Goal: Use online tool/utility: Utilize a website feature to perform a specific function

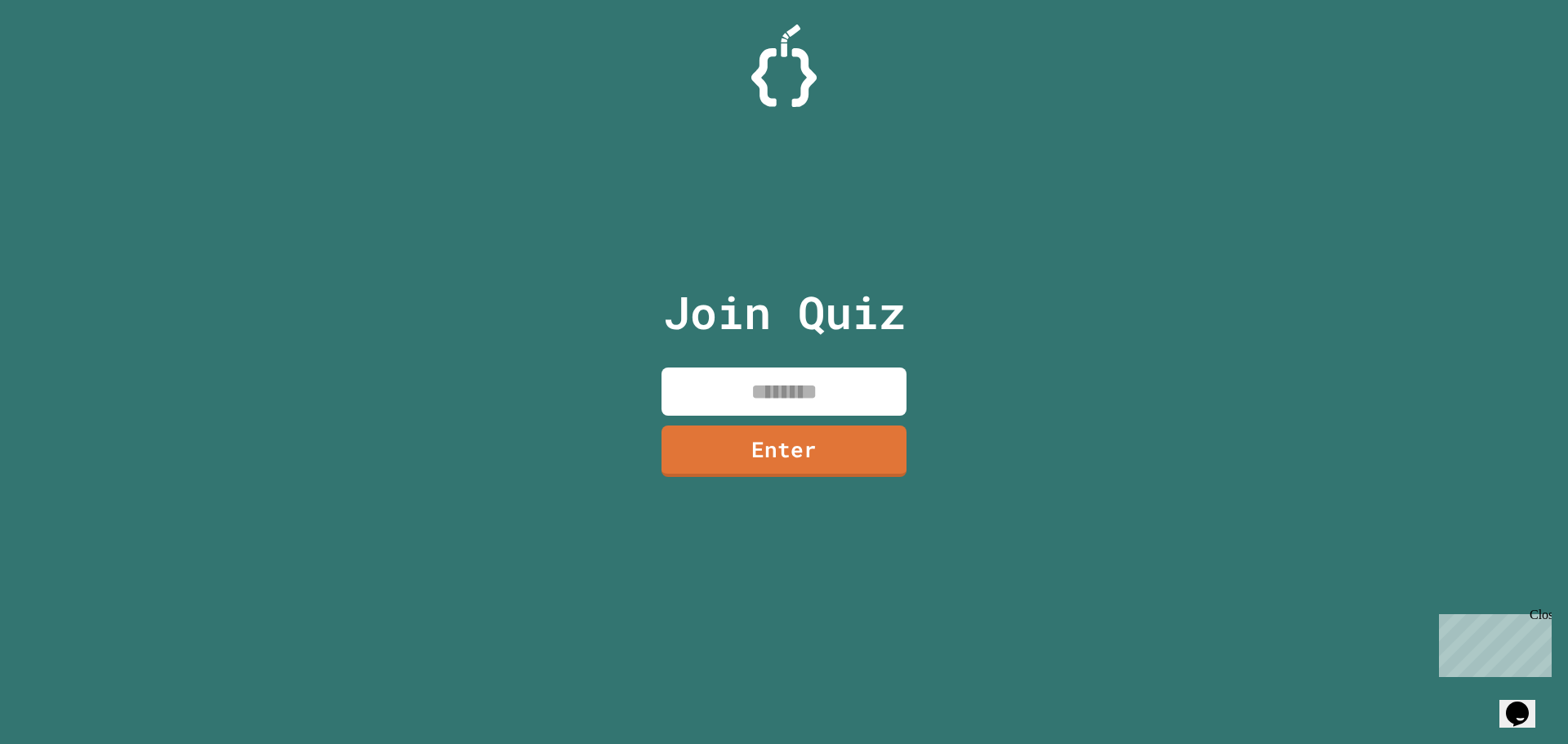
click at [792, 399] on input at bounding box center [784, 392] width 245 height 48
type input "********"
click at [793, 441] on link "Enter" at bounding box center [784, 449] width 238 height 54
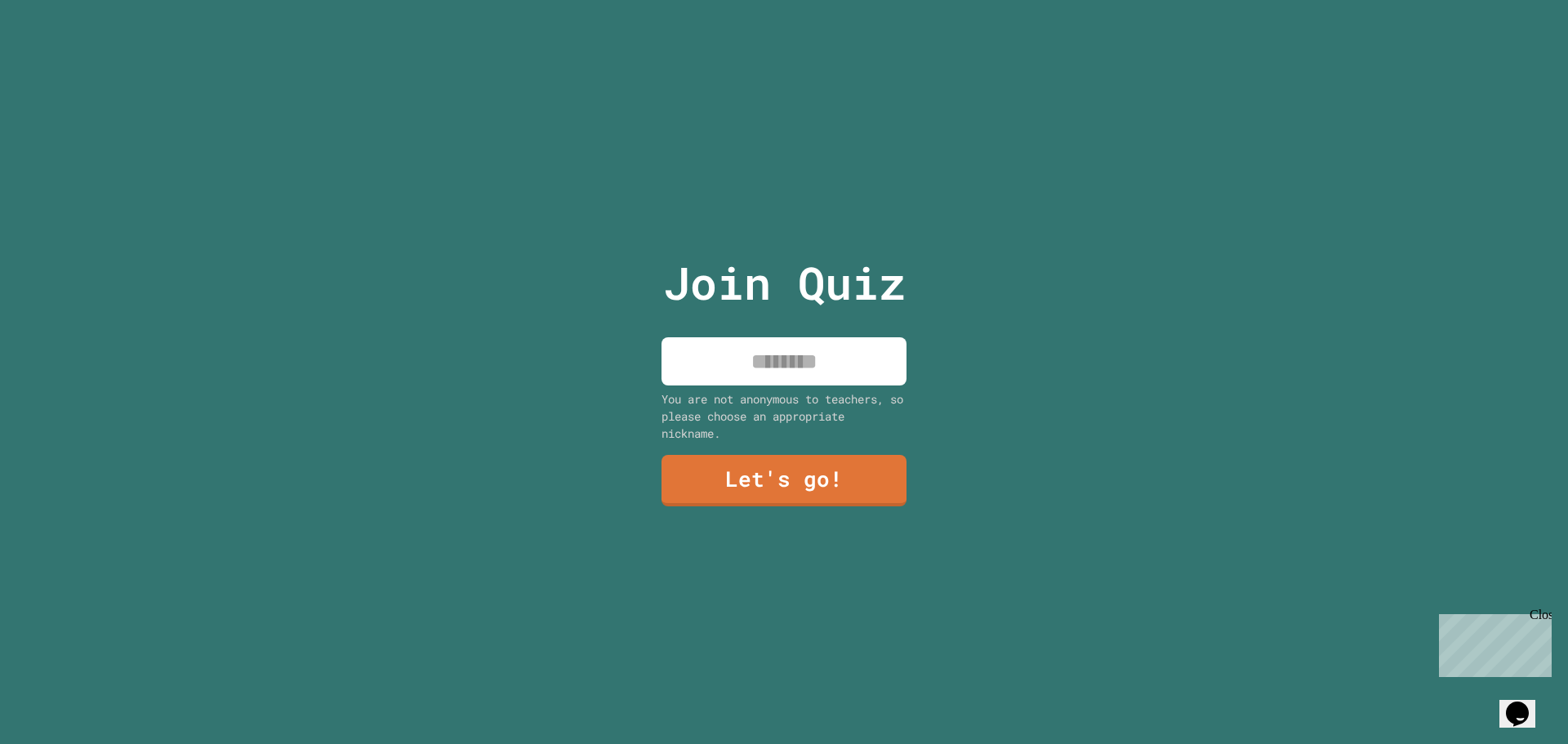
click at [803, 379] on input at bounding box center [784, 361] width 245 height 48
type input "*****"
click at [812, 456] on link "Let's go!" at bounding box center [784, 478] width 238 height 54
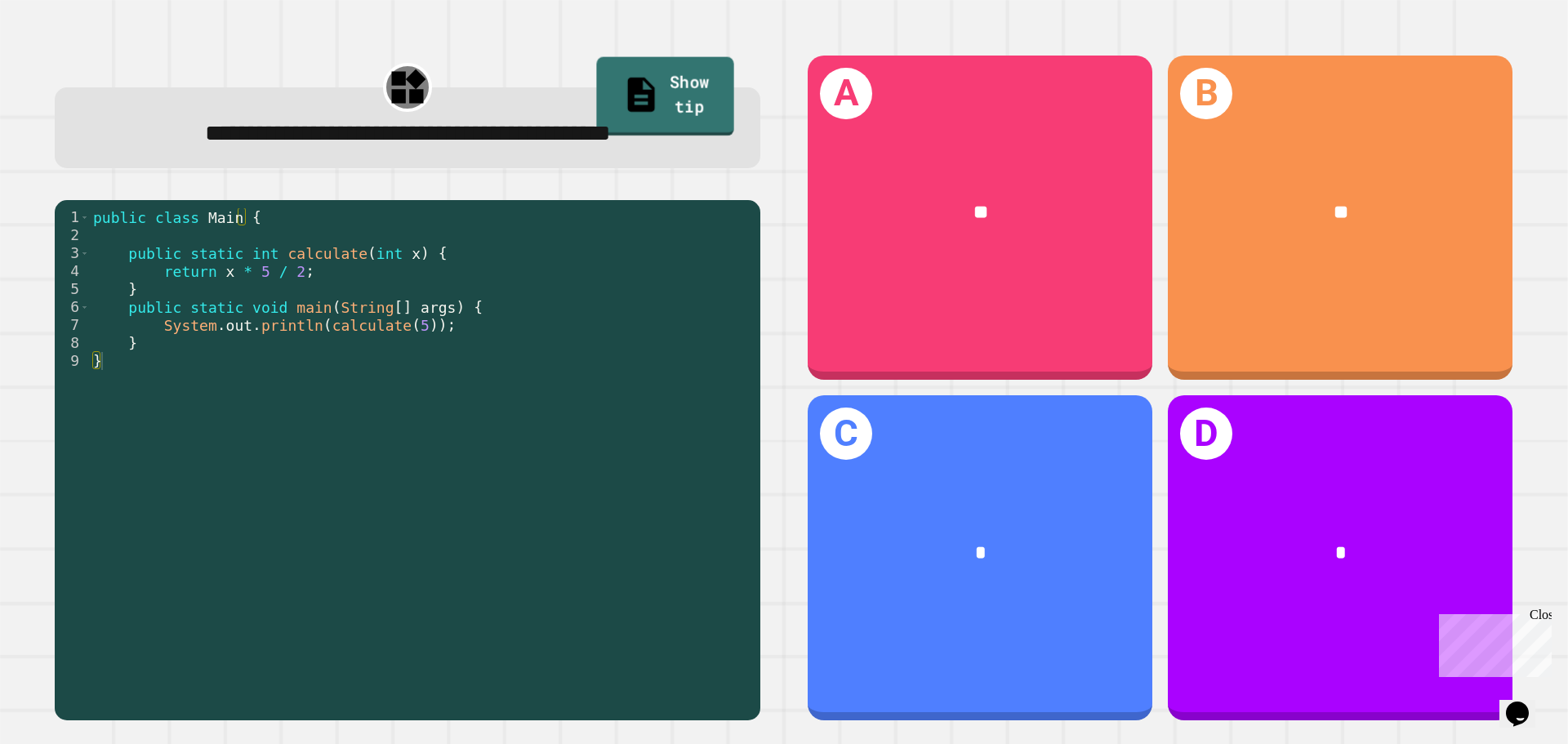
click at [660, 81] on link "Show tip" at bounding box center [665, 96] width 137 height 79
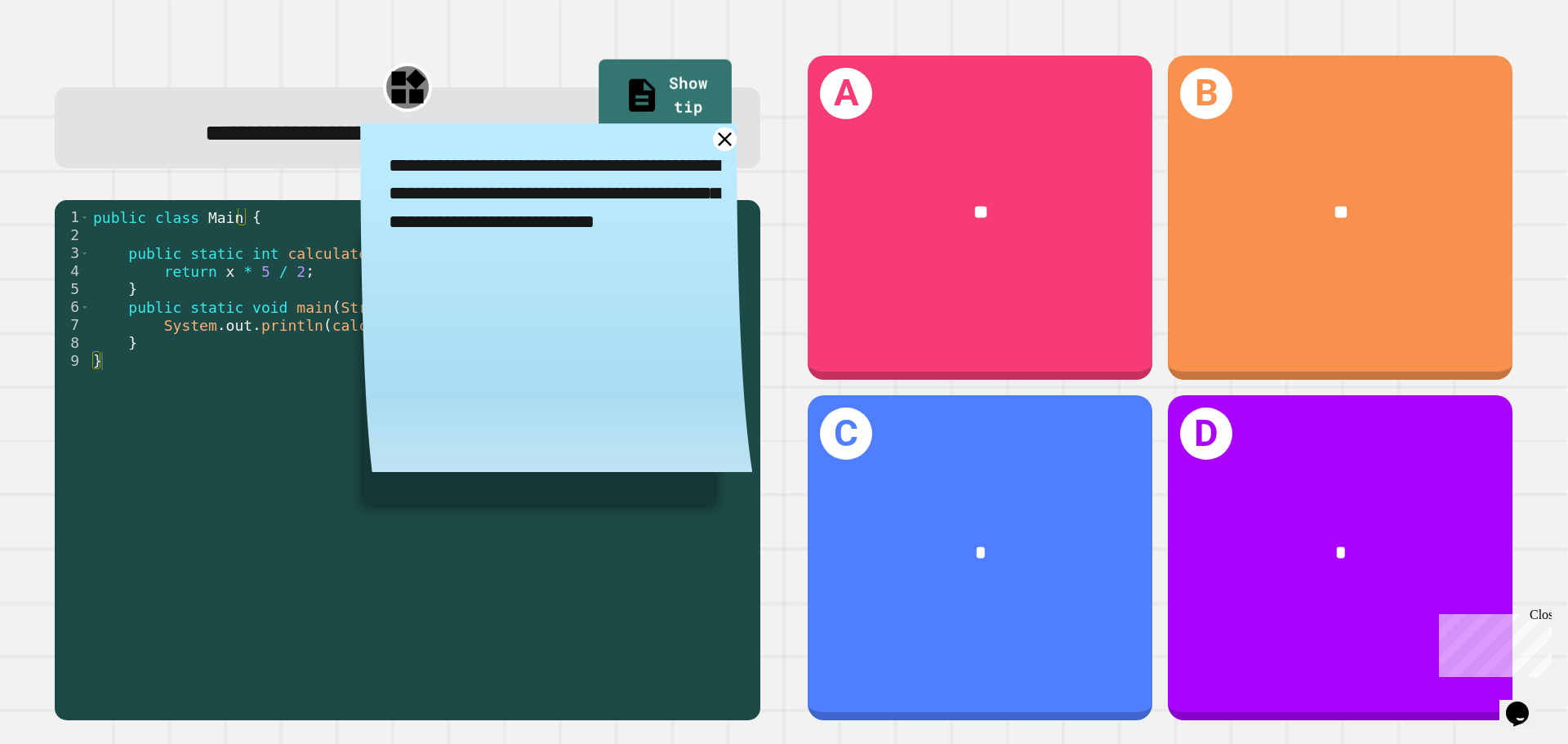
click at [280, 419] on div "public class Main { public static int calculate ( int x ) { return x * 5 / 2 ; …" at bounding box center [420, 460] width 662 height 504
click at [717, 144] on icon at bounding box center [725, 139] width 16 height 16
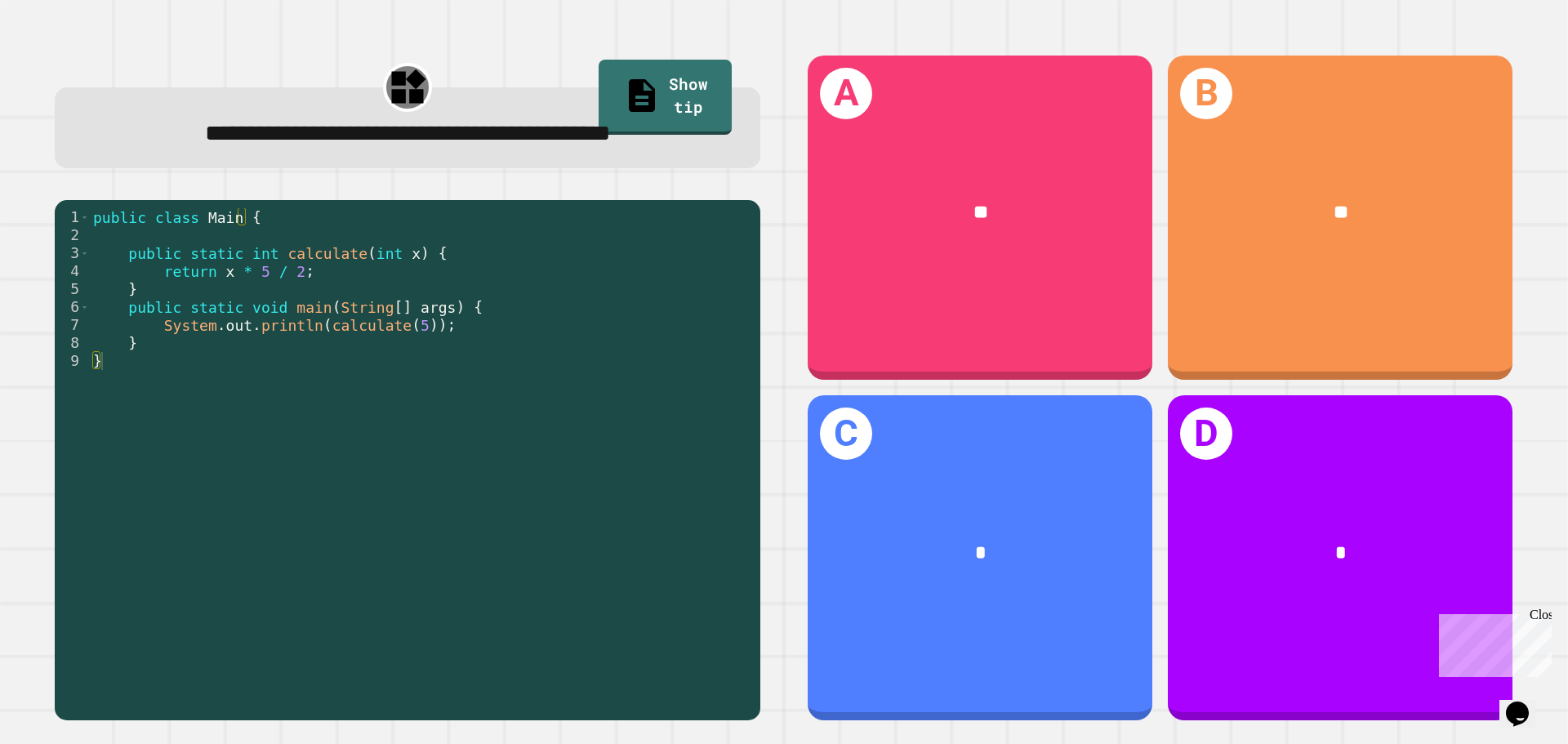
click at [995, 261] on div "**" at bounding box center [979, 213] width 345 height 105
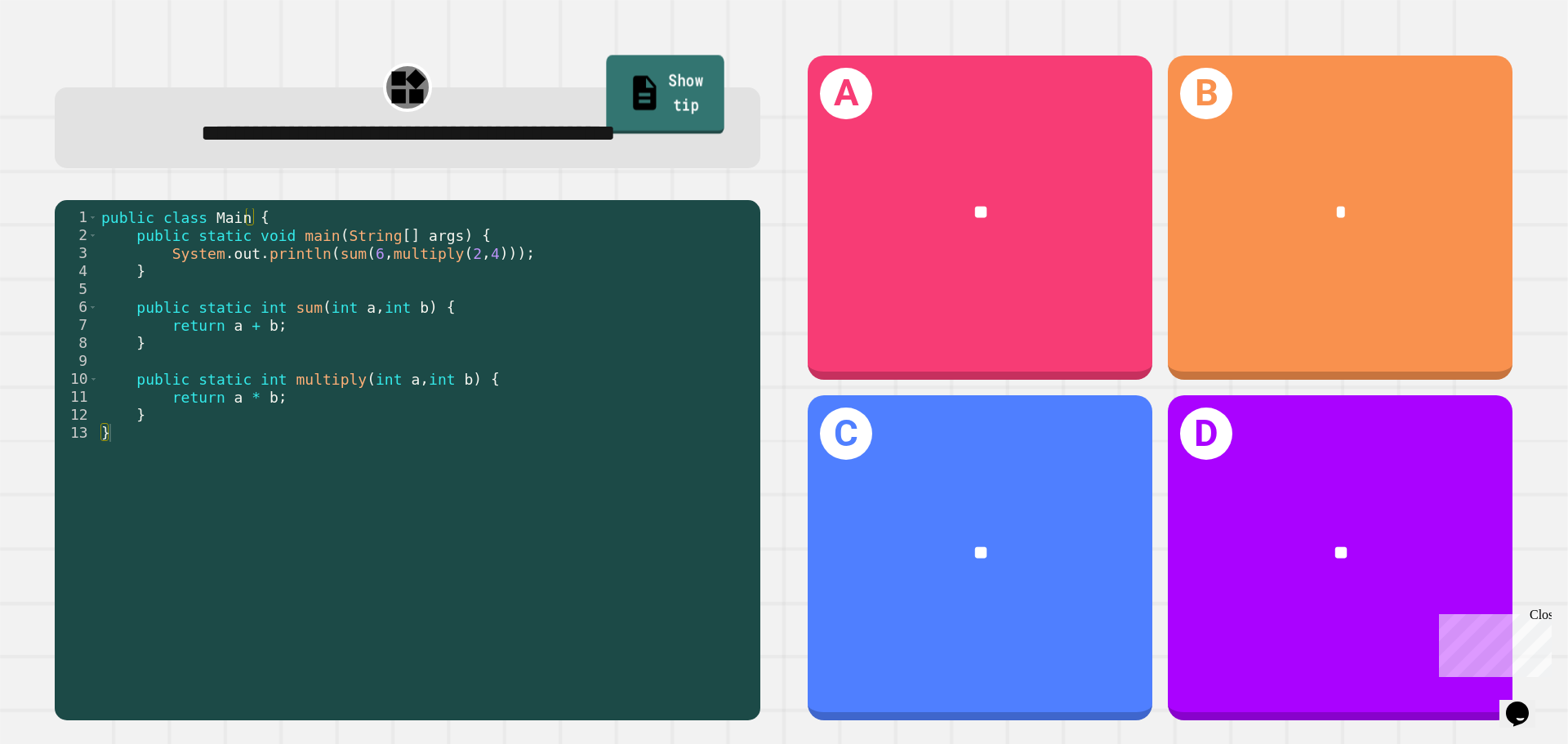
click at [696, 87] on link "Show tip" at bounding box center [665, 95] width 118 height 79
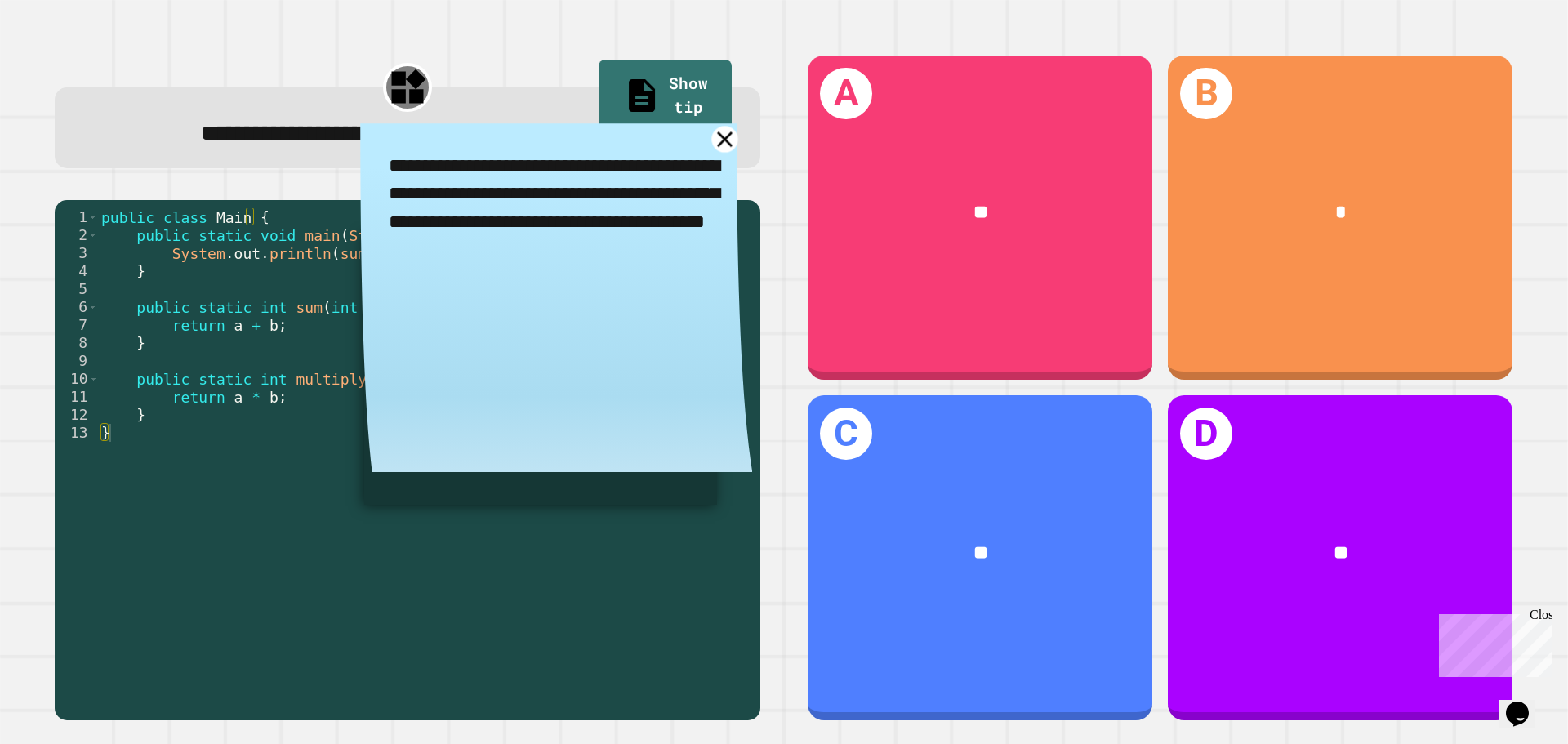
click at [717, 153] on icon at bounding box center [724, 139] width 26 height 26
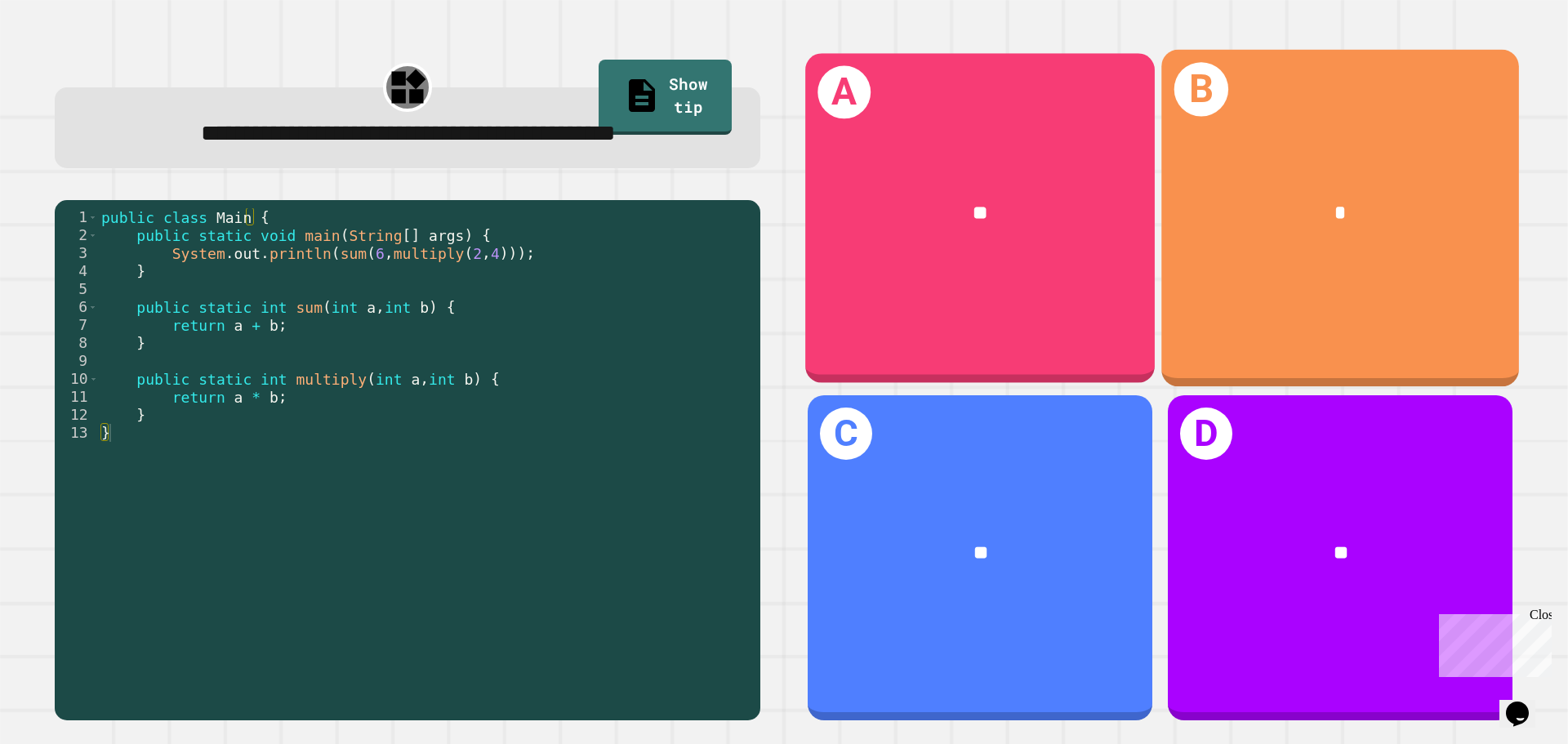
click at [1271, 276] on div "B *" at bounding box center [1341, 217] width 358 height 337
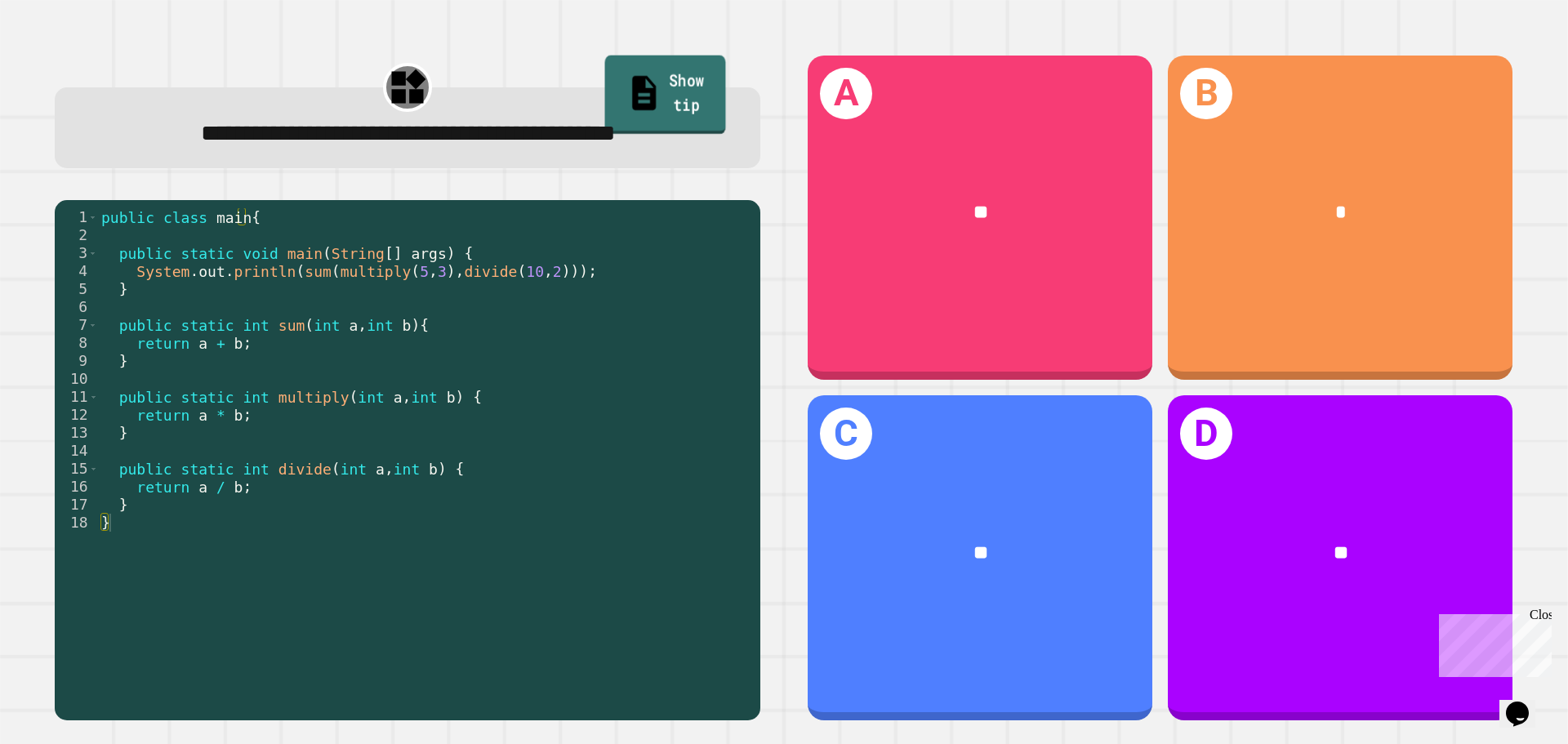
click at [626, 59] on link "Show tip" at bounding box center [666, 95] width 121 height 79
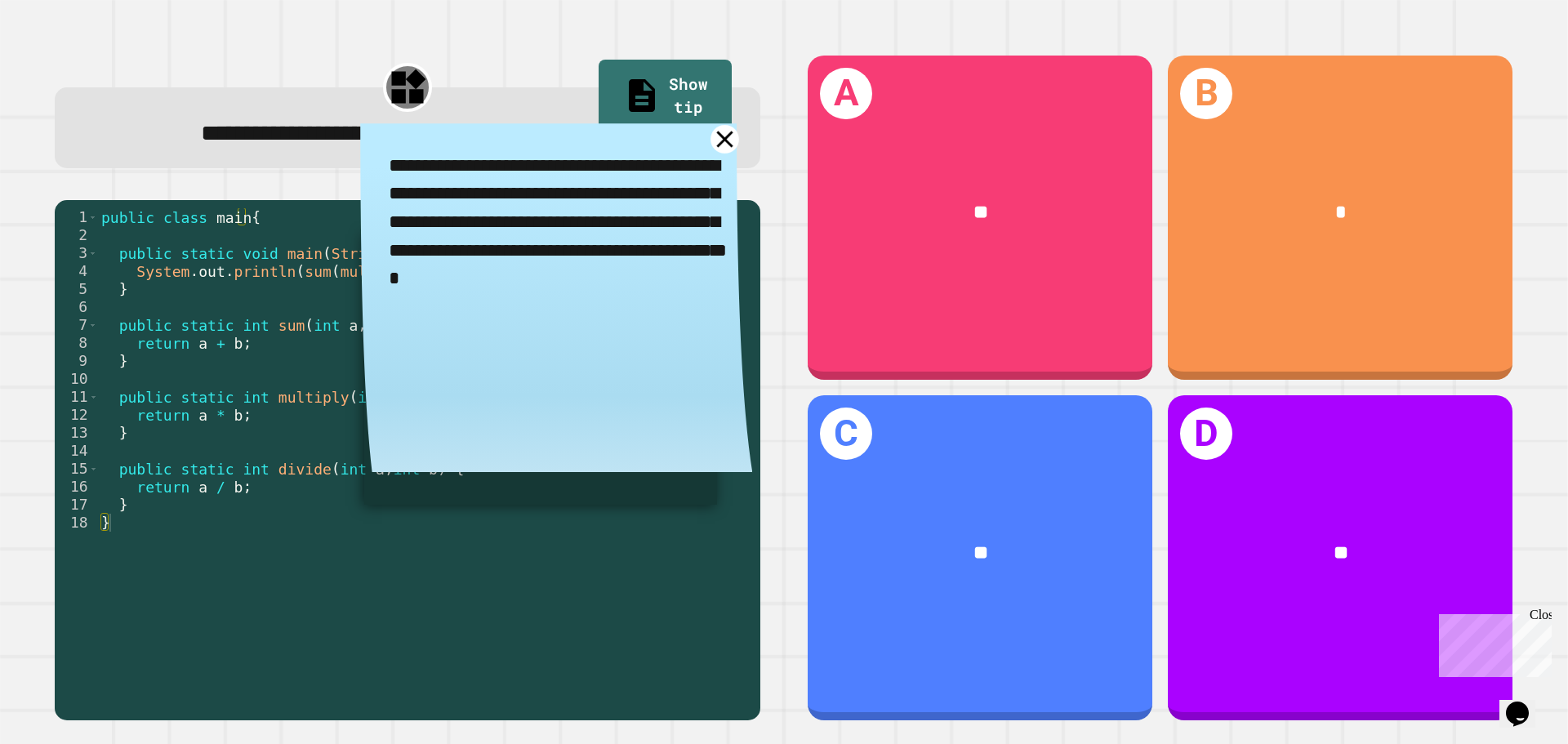
click at [711, 153] on icon at bounding box center [725, 139] width 28 height 28
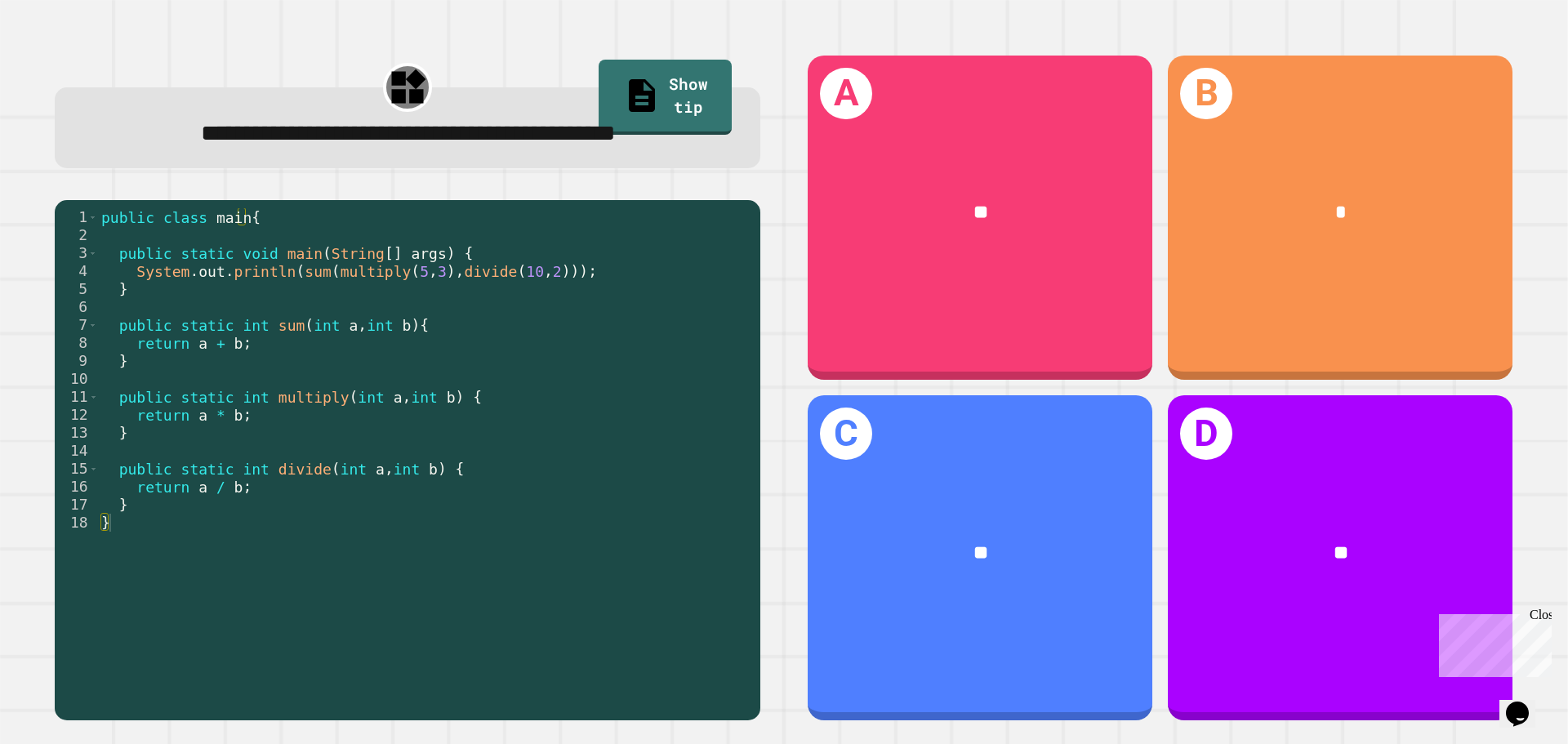
click at [1095, 252] on div "**" at bounding box center [979, 213] width 345 height 105
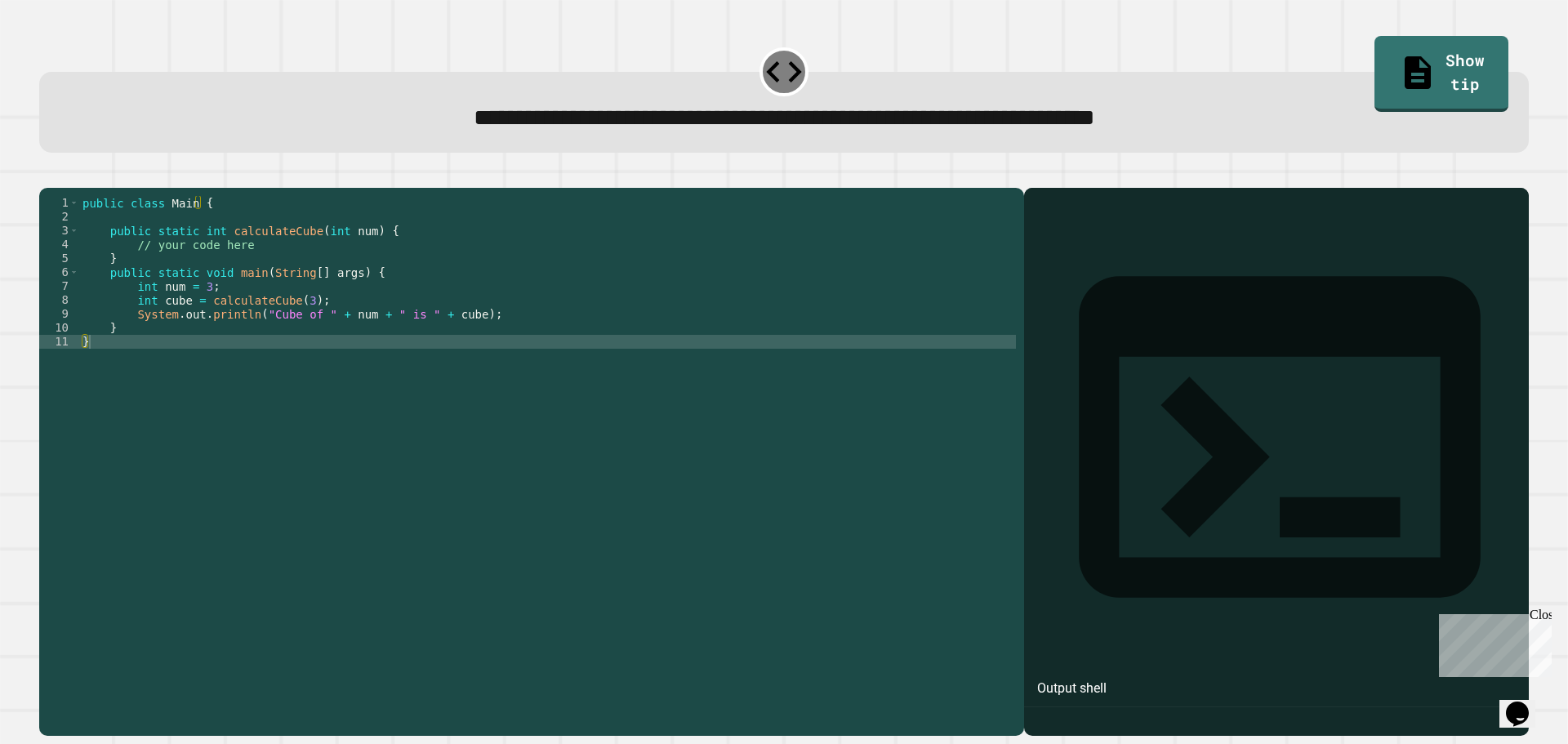
click at [302, 265] on div "public class Main { public static int calculateCube ( int num ) { // your code …" at bounding box center [547, 446] width 937 height 500
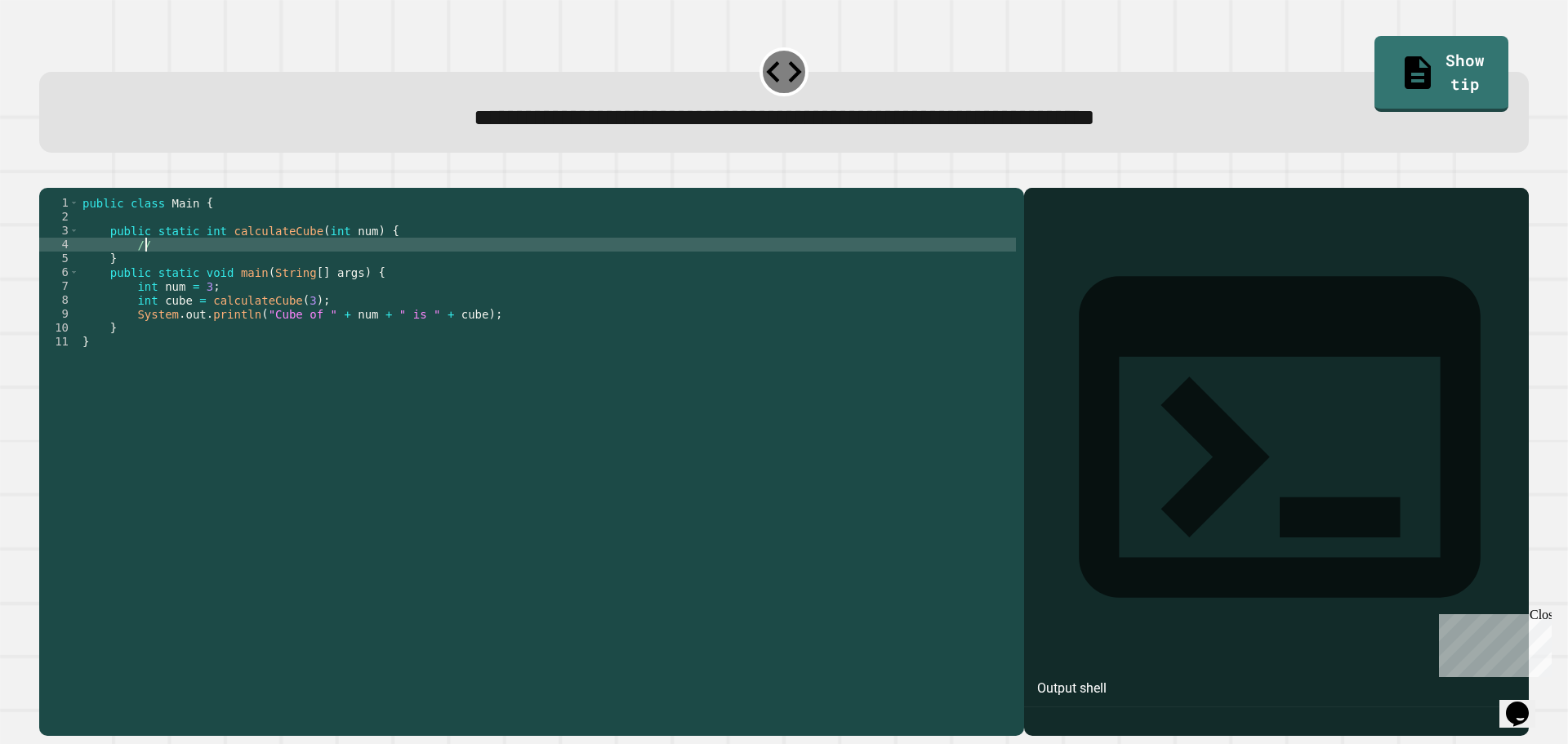
type textarea "*"
click at [1382, 76] on link "Show tip" at bounding box center [1441, 71] width 121 height 79
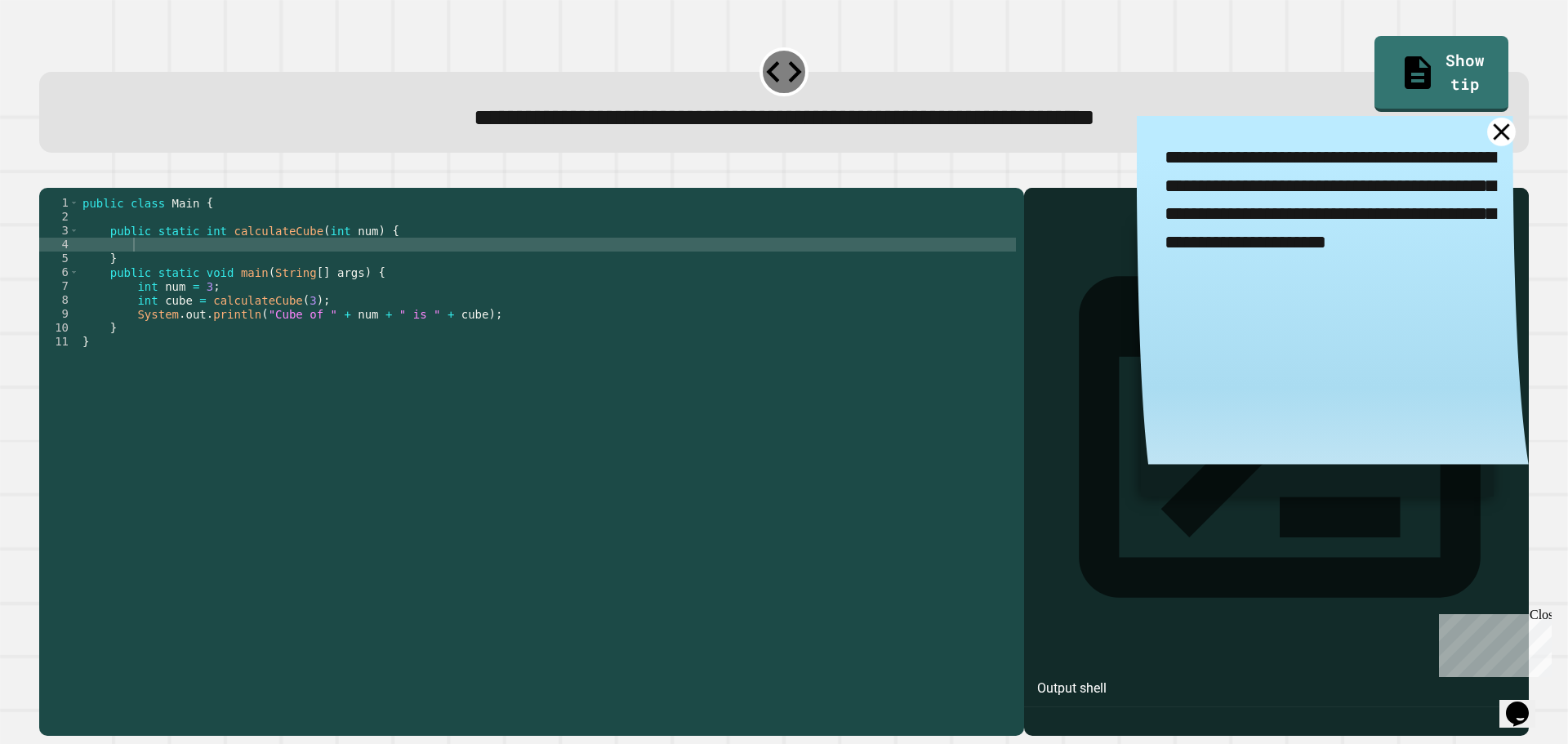
click at [1487, 137] on icon at bounding box center [1502, 132] width 28 height 28
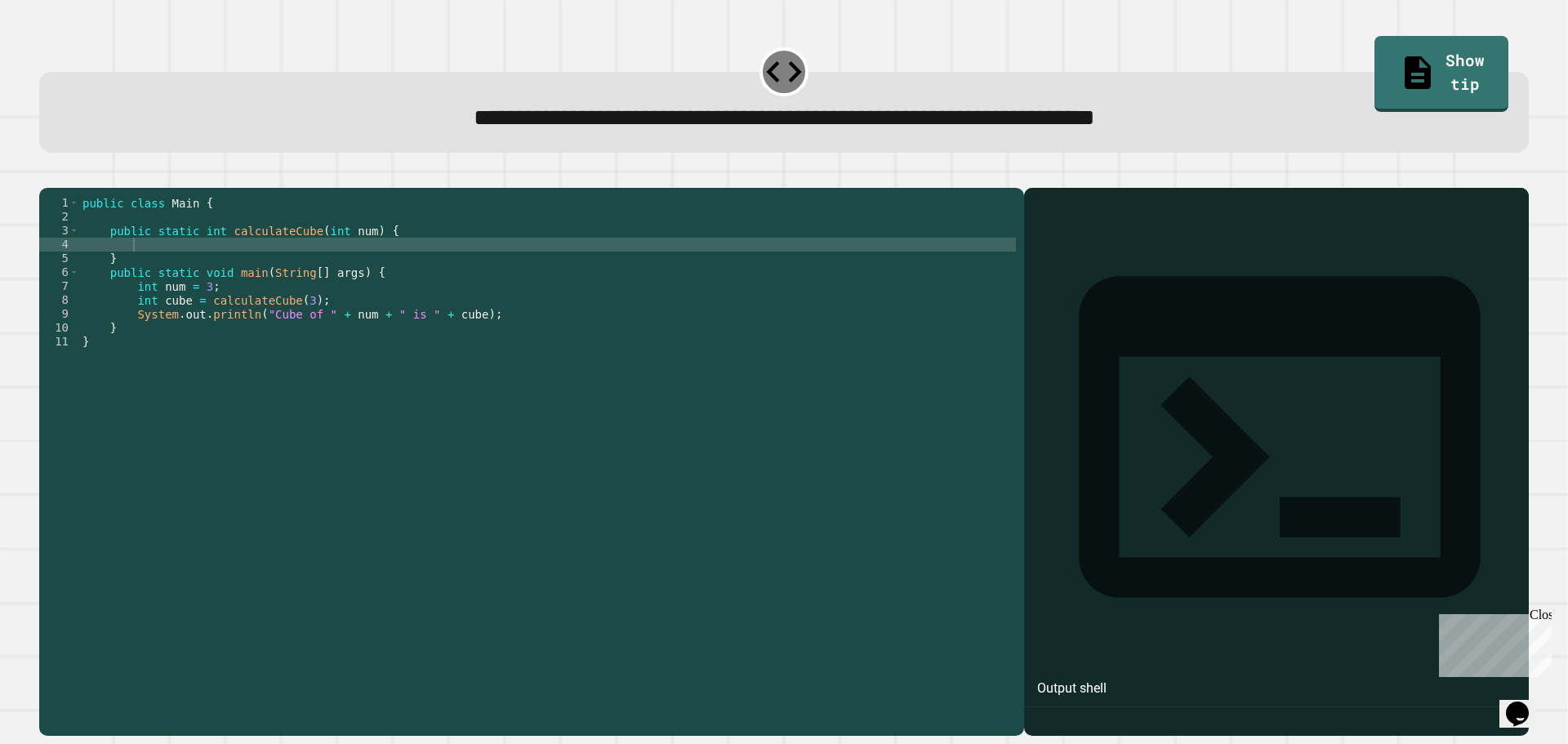
click at [190, 248] on div "public class Main { public static int calculateCube ( int num ) { } public stat…" at bounding box center [547, 446] width 937 height 500
click at [241, 266] on div "public class Main { public static int calculateCube ( int num ) { } public stat…" at bounding box center [547, 446] width 937 height 500
click at [47, 175] on button "button" at bounding box center [47, 175] width 0 height 0
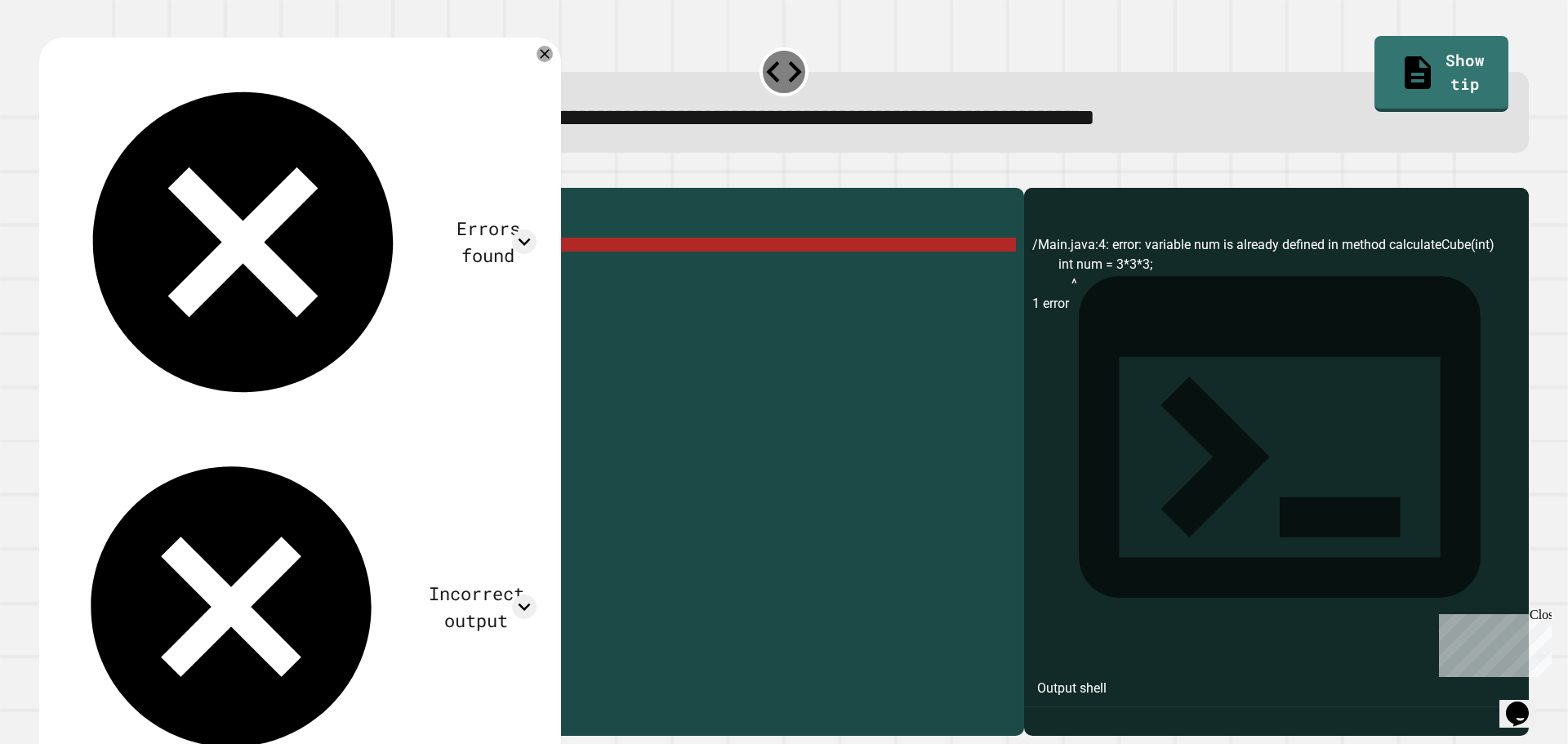
click at [129, 265] on div "public class Main { public static int calculateCube ( int num ) { int num = 3 *…" at bounding box center [547, 446] width 937 height 500
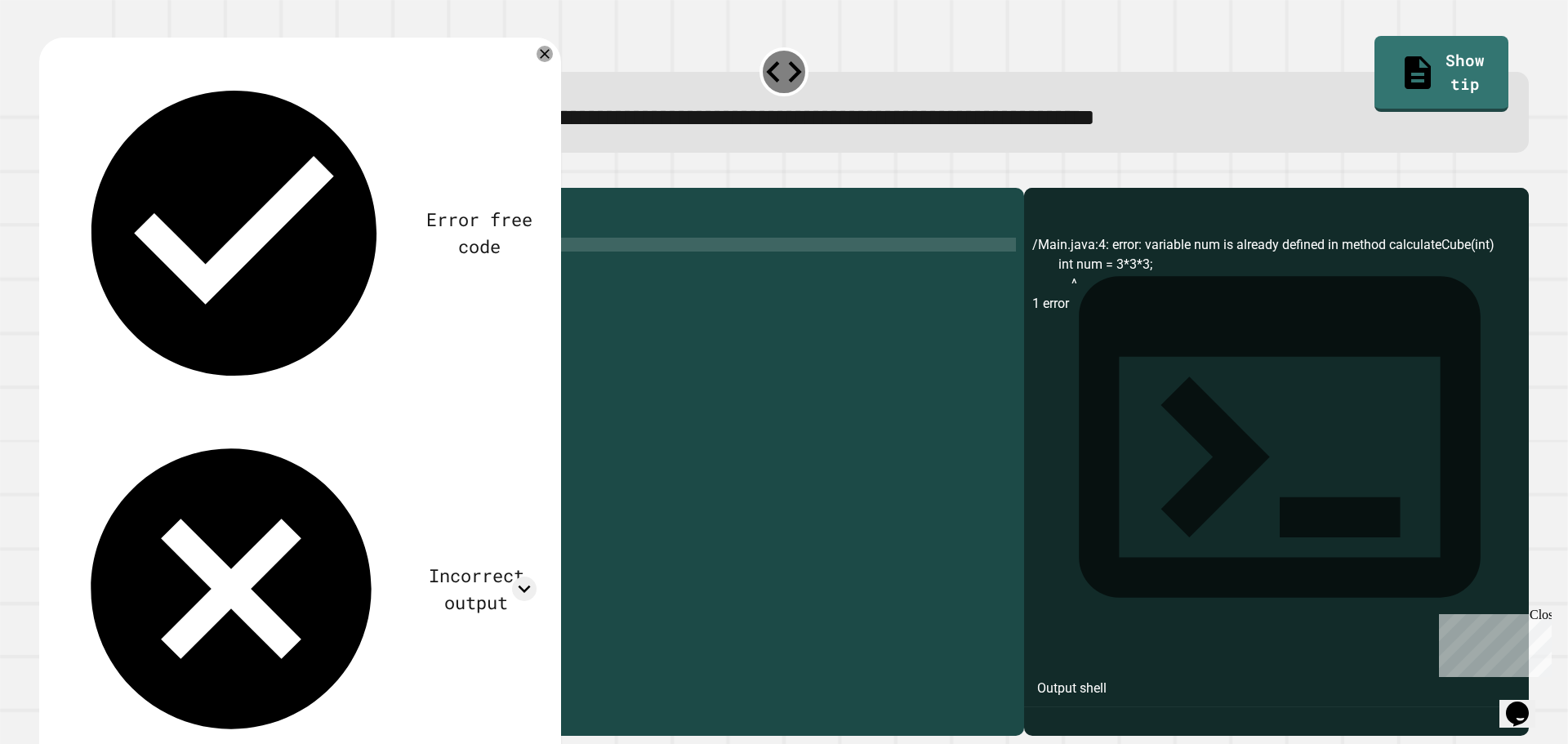
scroll to position [0, 6]
click at [47, 175] on icon "button" at bounding box center [47, 175] width 0 height 0
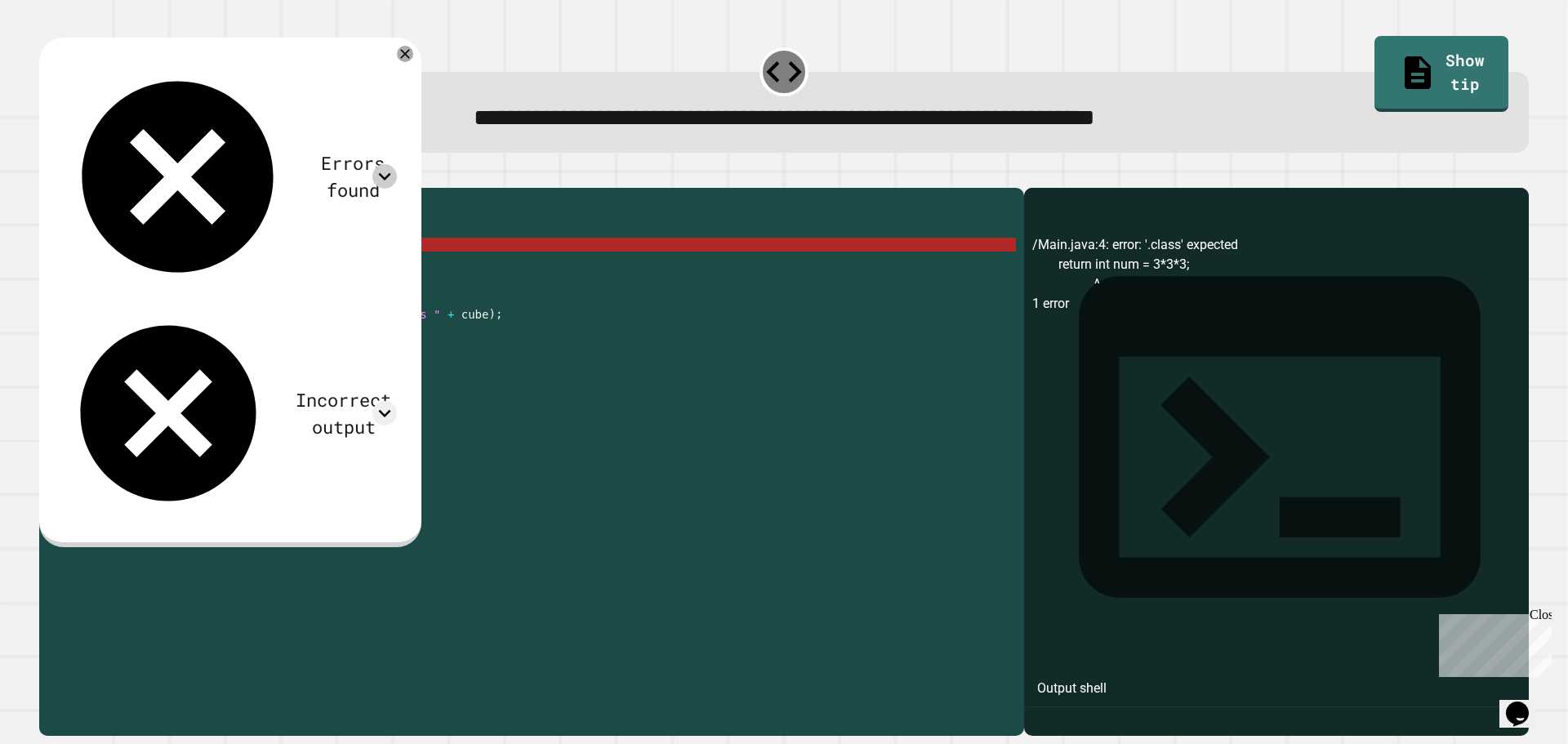
click at [397, 164] on icon at bounding box center [385, 176] width 25 height 25
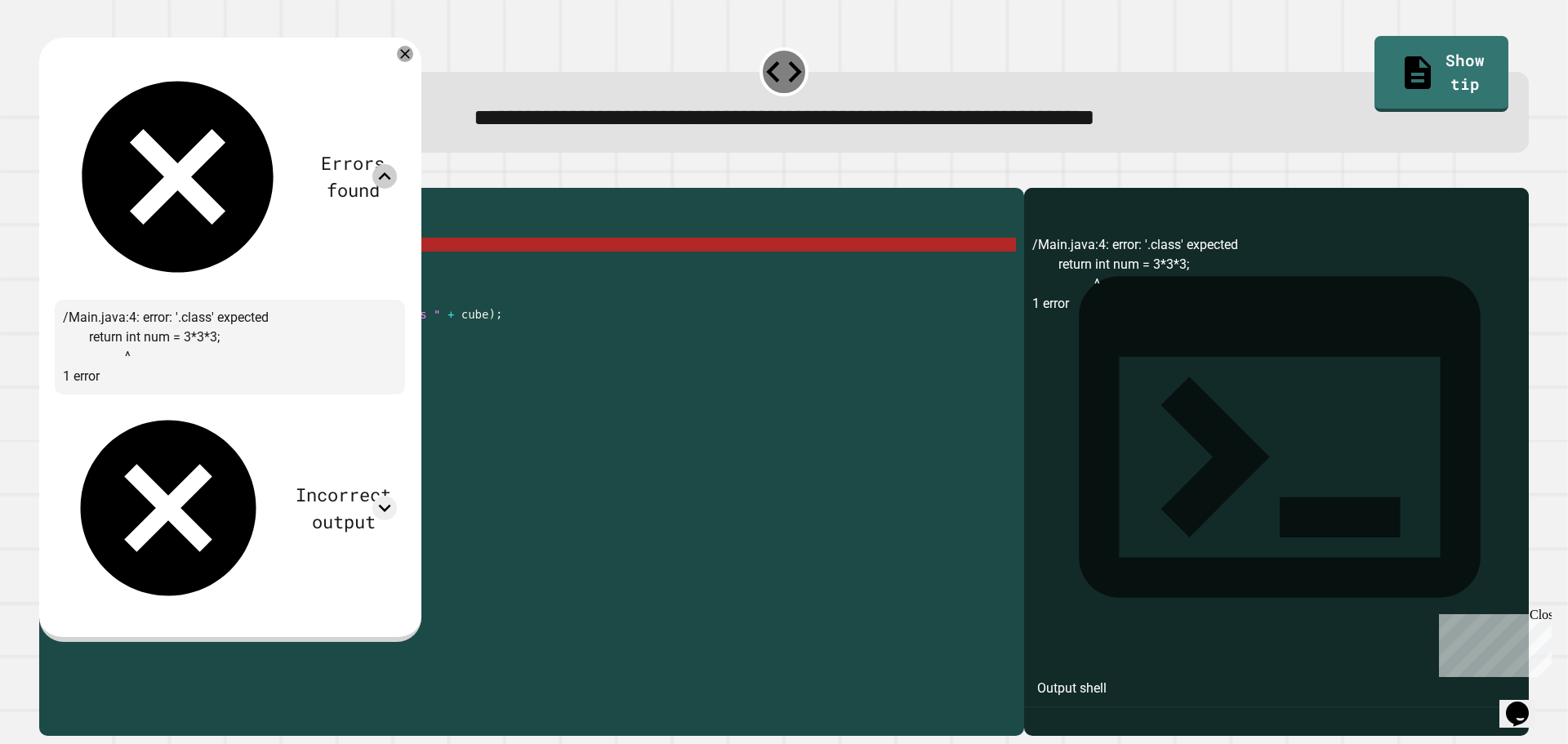
click at [397, 164] on icon at bounding box center [385, 176] width 25 height 25
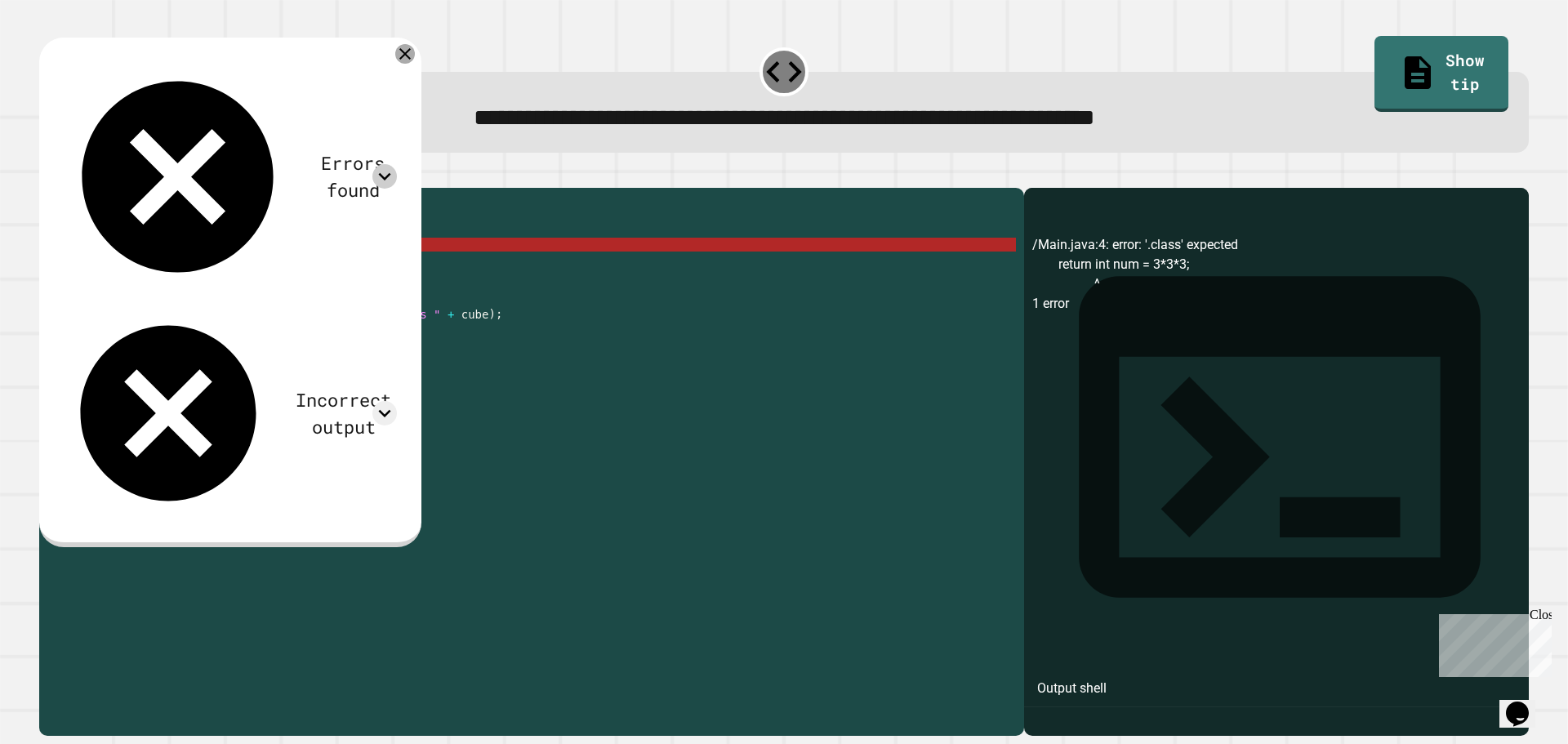
click at [415, 55] on icon at bounding box center [405, 54] width 20 height 20
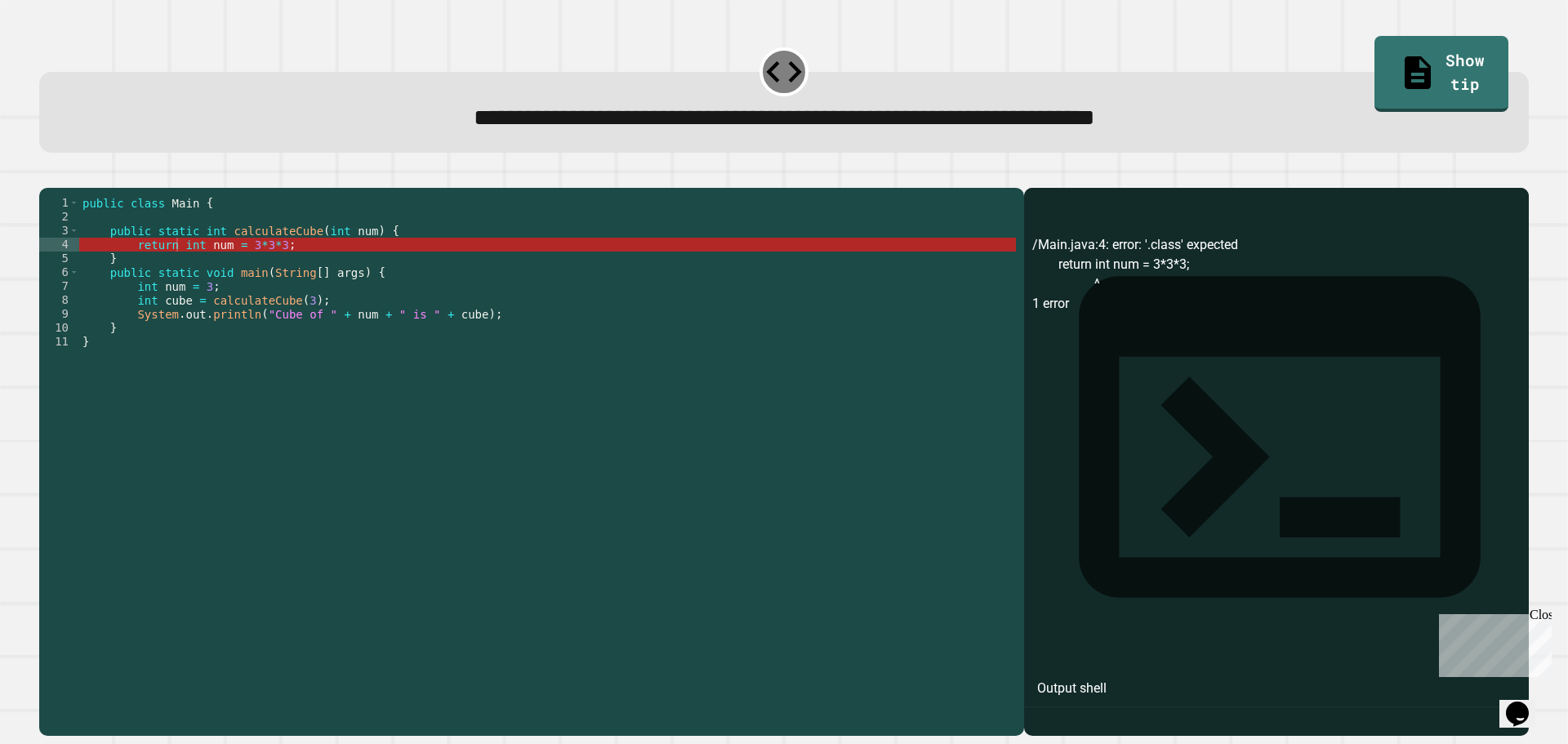
click at [193, 267] on div "public class Main { public static int calculateCube ( int num ) { return int nu…" at bounding box center [547, 446] width 937 height 500
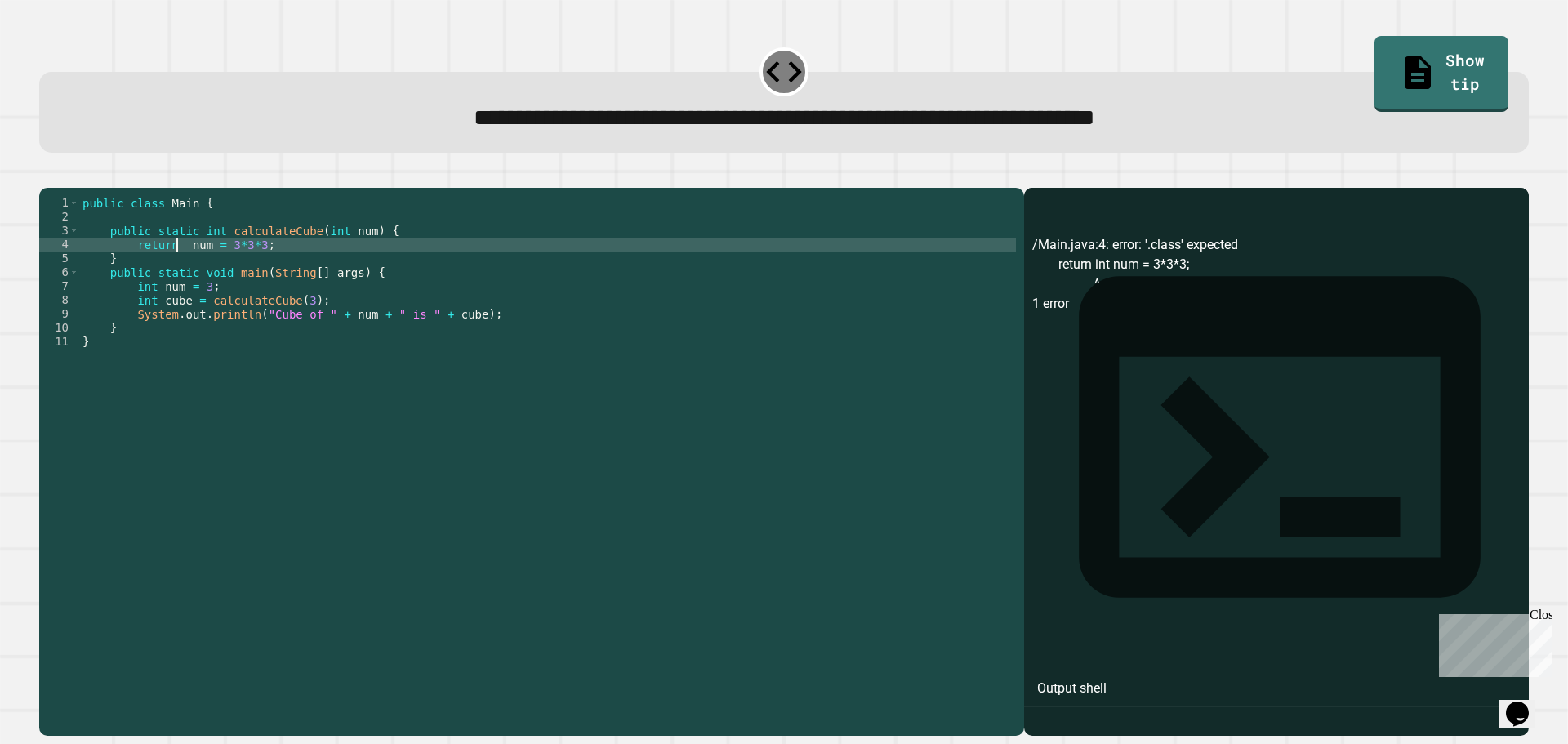
type textarea "**********"
click at [47, 175] on icon "button" at bounding box center [47, 175] width 0 height 0
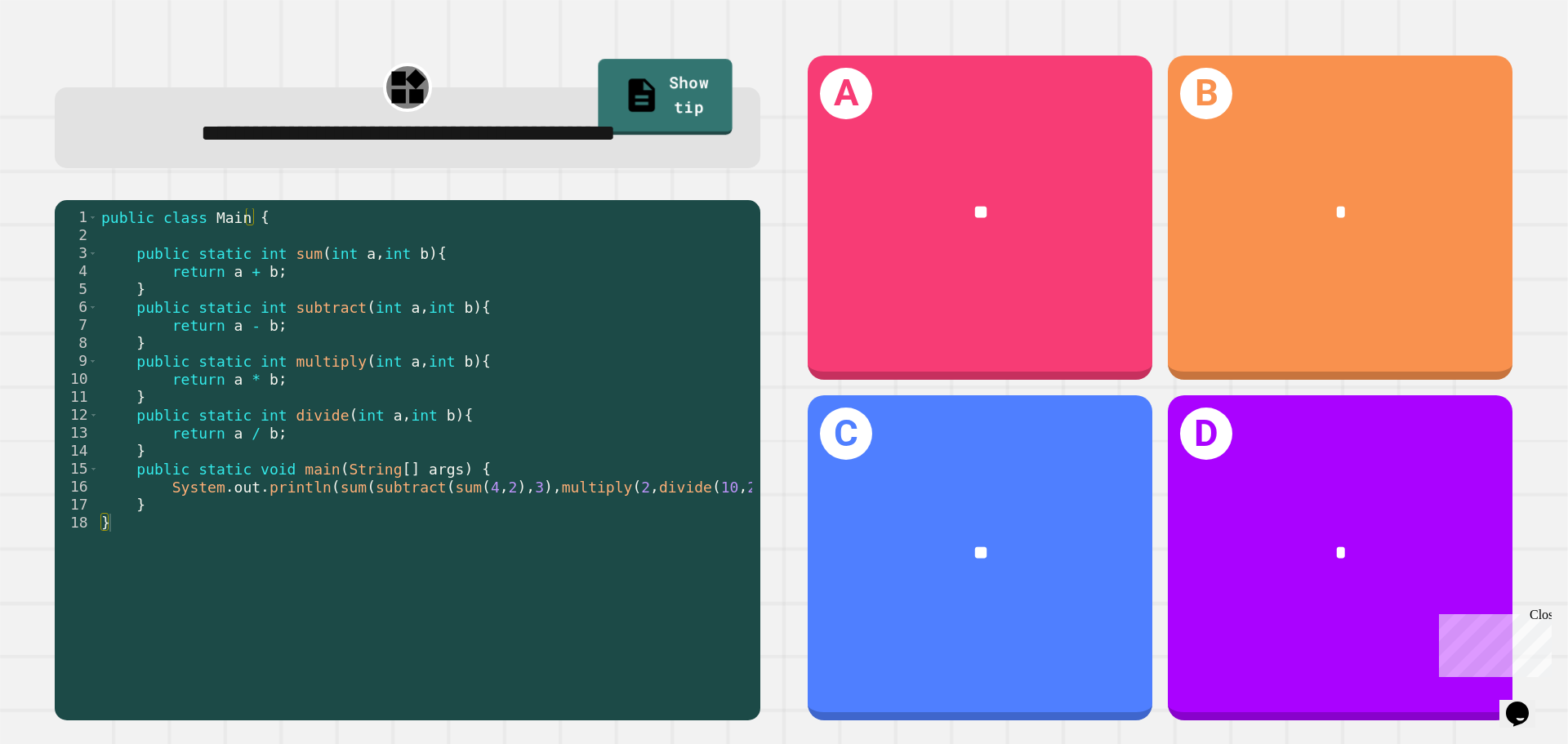
click at [624, 106] on link "Show tip" at bounding box center [664, 97] width 134 height 76
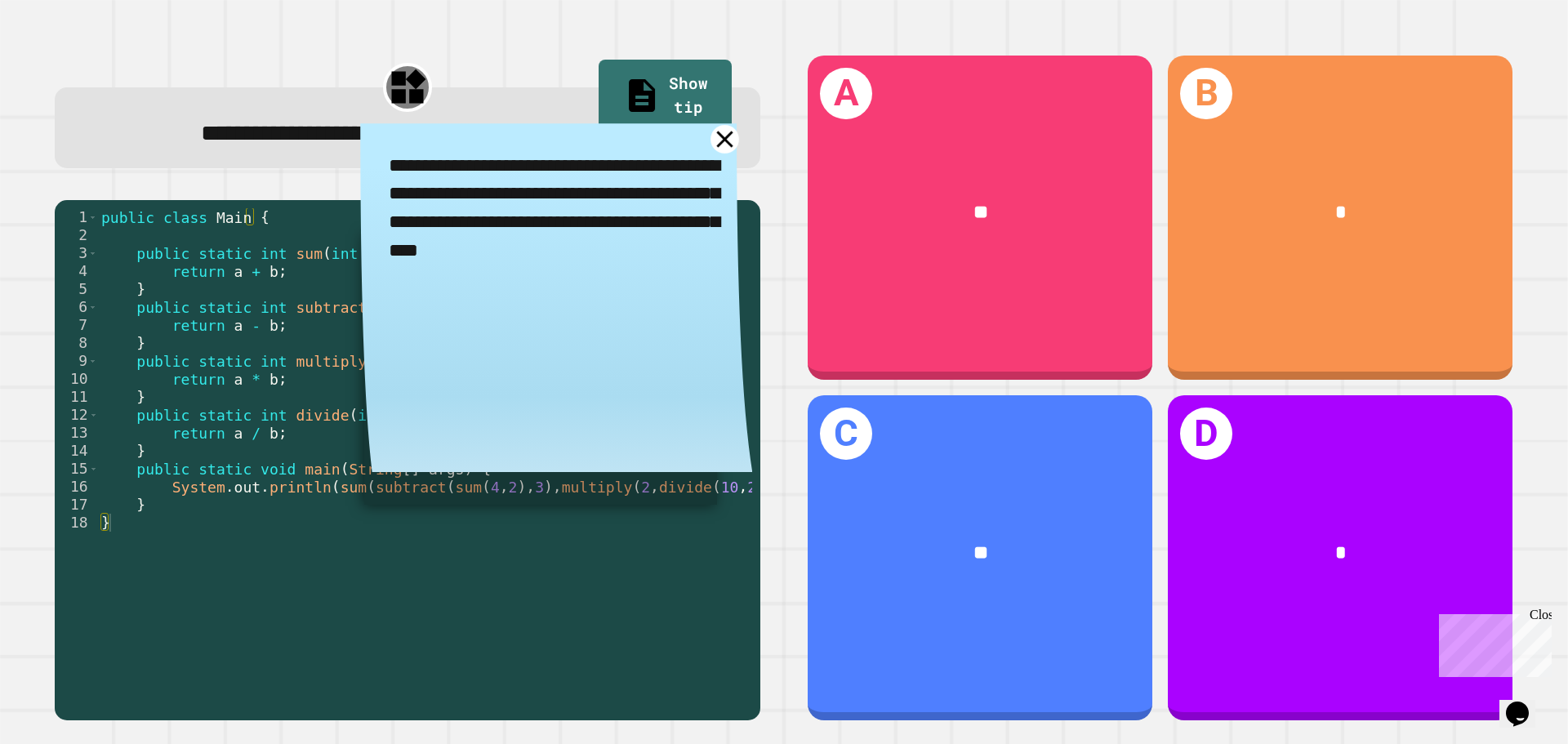
click at [711, 153] on icon at bounding box center [725, 139] width 28 height 28
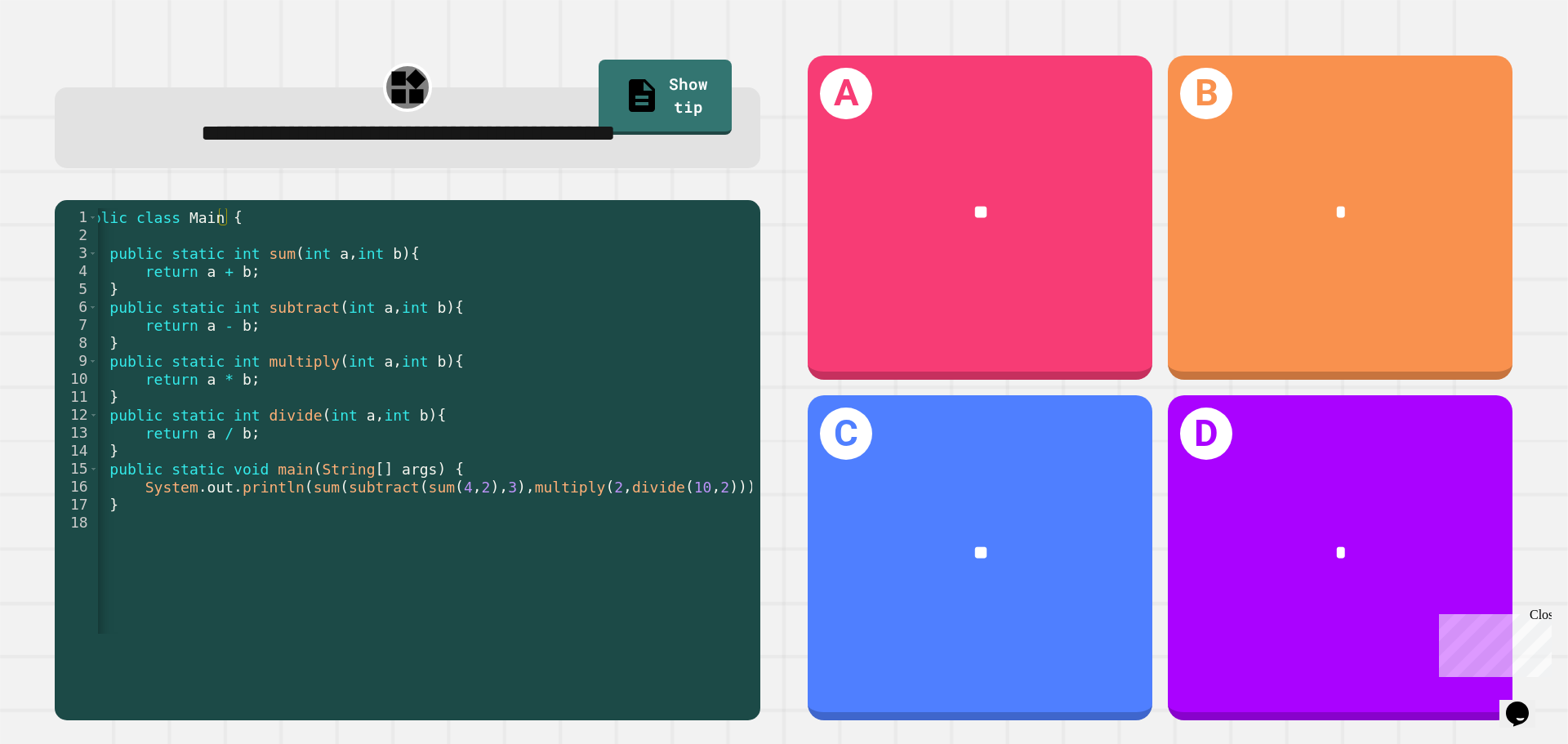
scroll to position [0, 27]
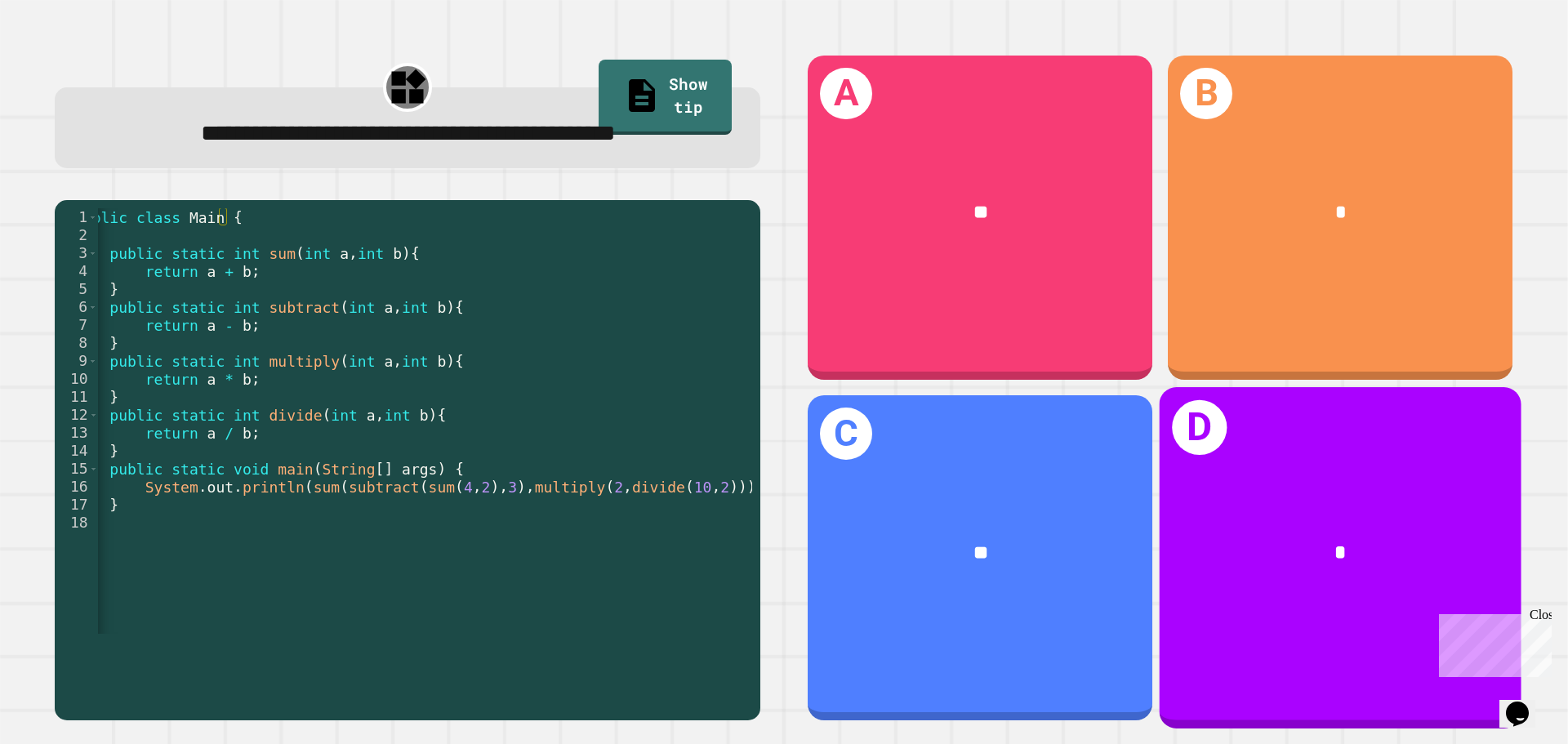
click at [1221, 563] on div "*" at bounding box center [1340, 553] width 362 height 109
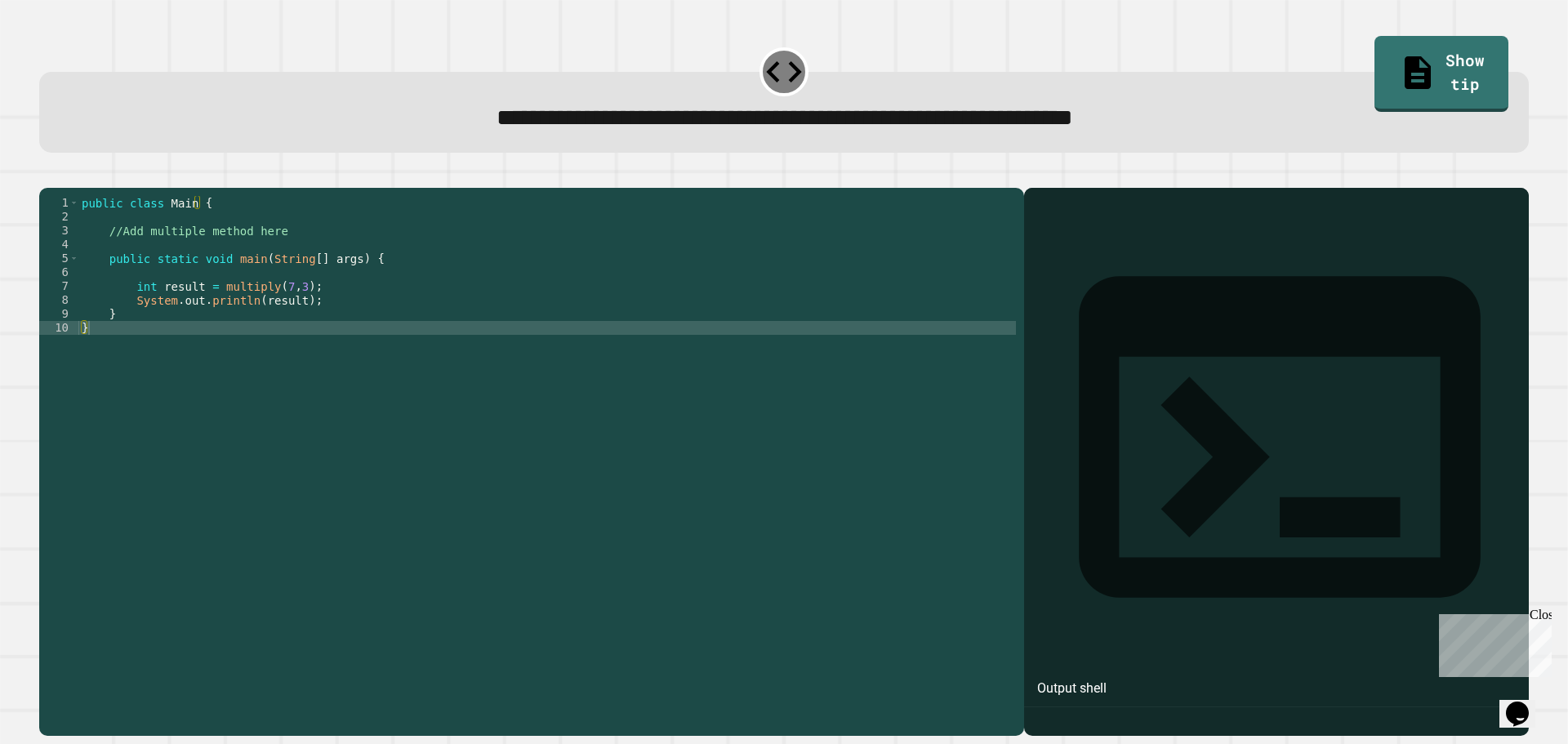
click at [334, 256] on div "public class Main { //Add multiple method here public static void main ( String…" at bounding box center [547, 446] width 938 height 500
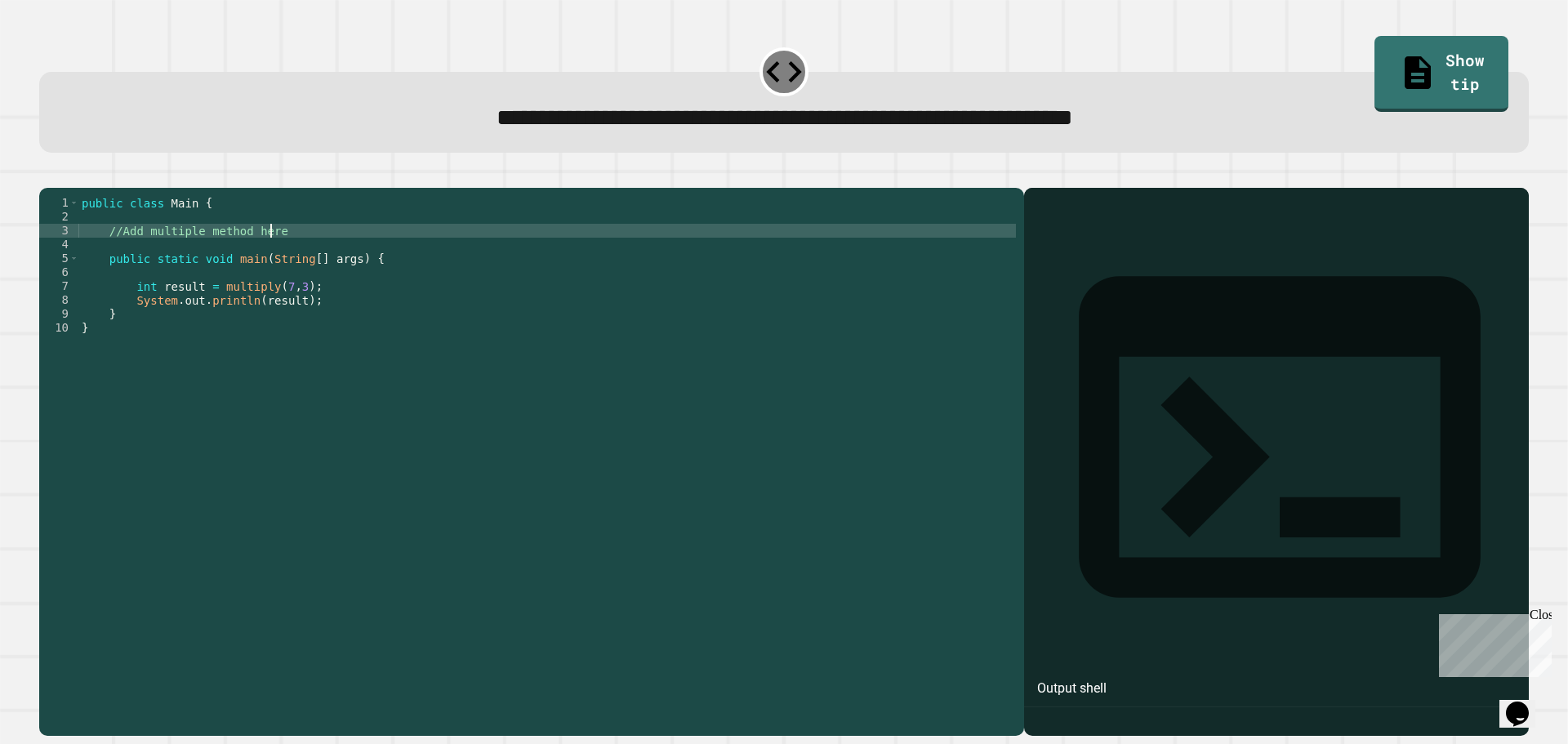
click at [334, 256] on div "public class Main { //Add multiple method here public static void main ( String…" at bounding box center [547, 446] width 938 height 500
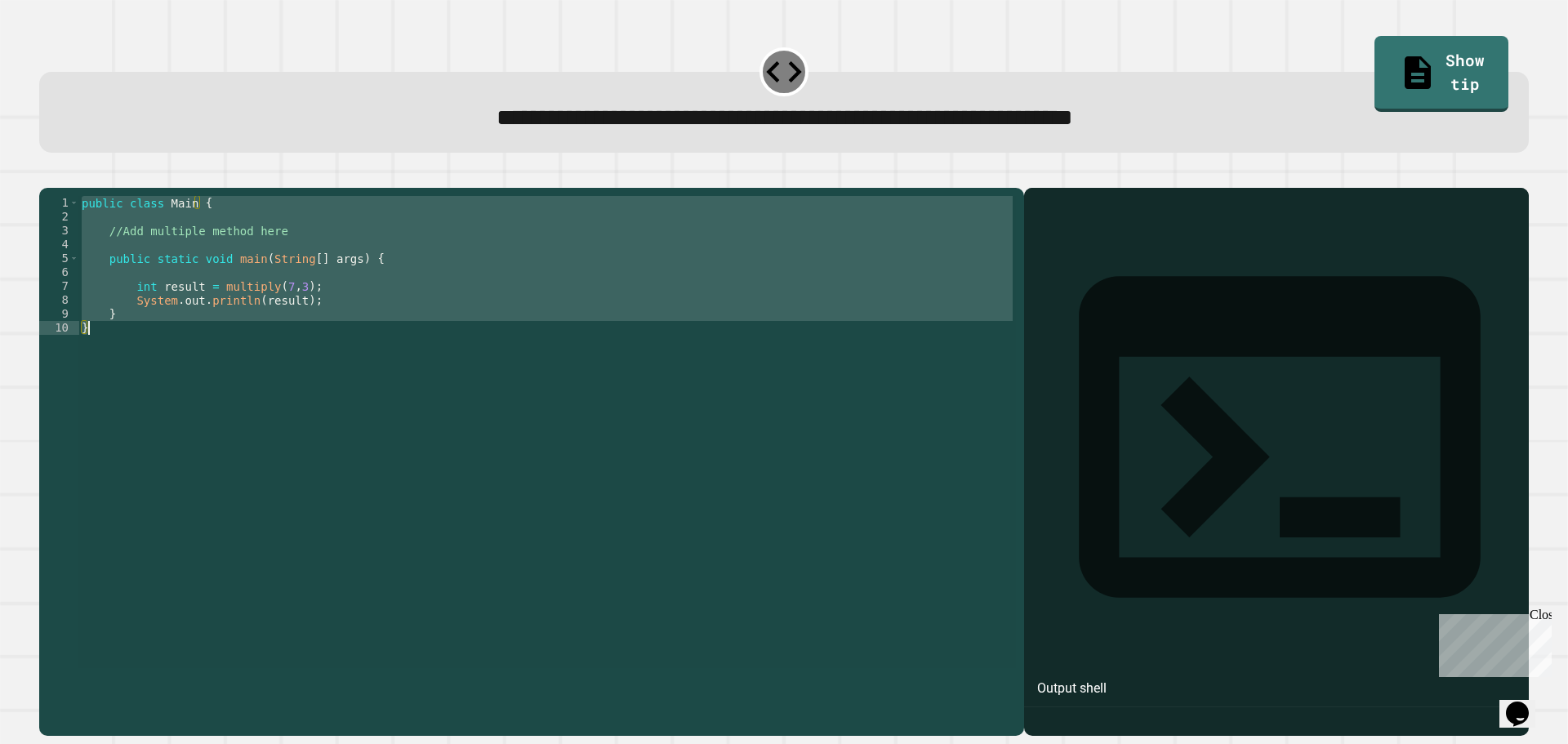
click at [316, 248] on div "public class Main { //Add multiple method here public static void main ( String…" at bounding box center [547, 432] width 938 height 472
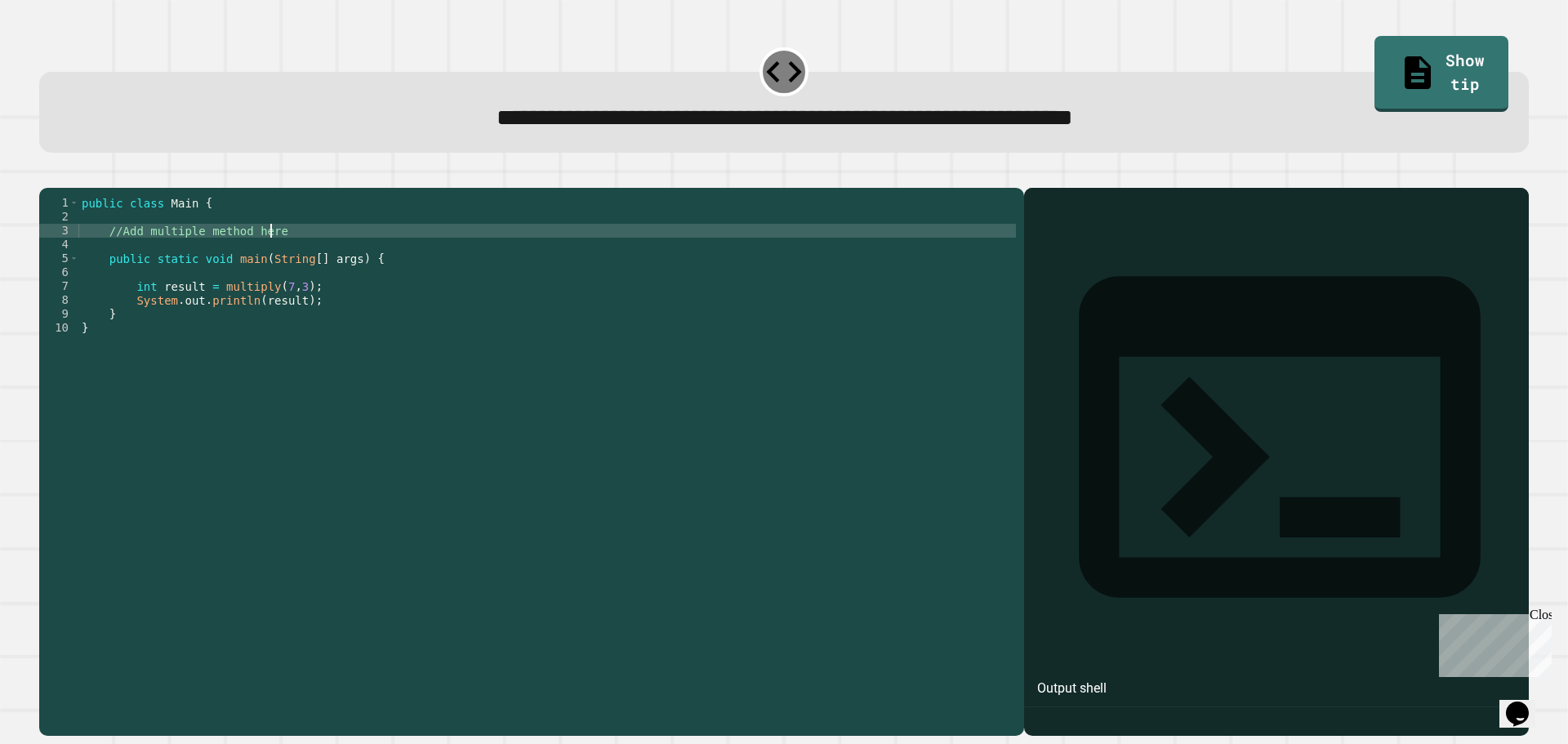
click at [290, 255] on div "public class Main { //Add multiple method here public static void main ( String…" at bounding box center [547, 446] width 938 height 500
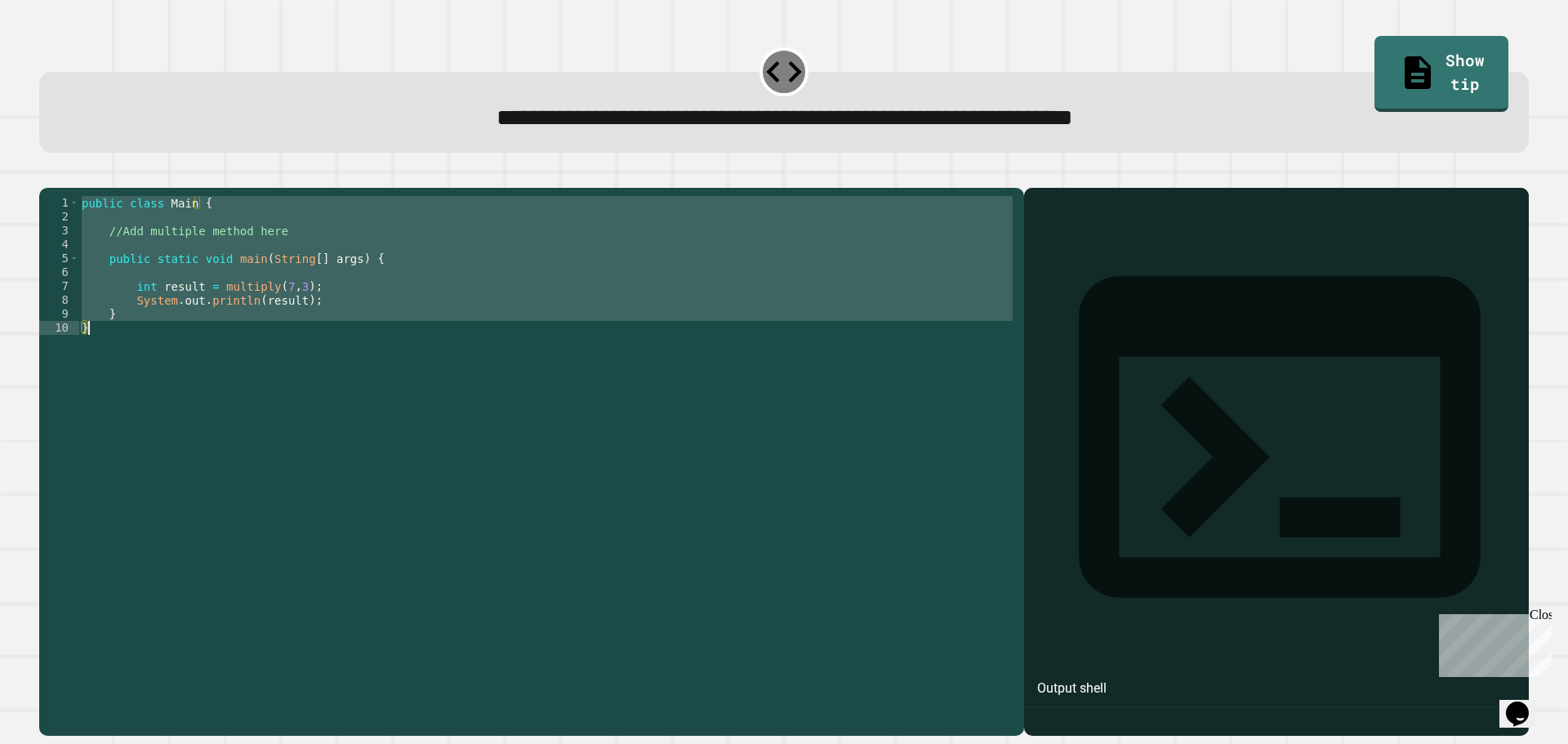
click at [290, 255] on div "public class Main { //Add multiple method here public static void main ( String…" at bounding box center [547, 446] width 938 height 500
click at [266, 247] on div "public class Main { //Add multiple method here public static void main ( String…" at bounding box center [547, 432] width 938 height 472
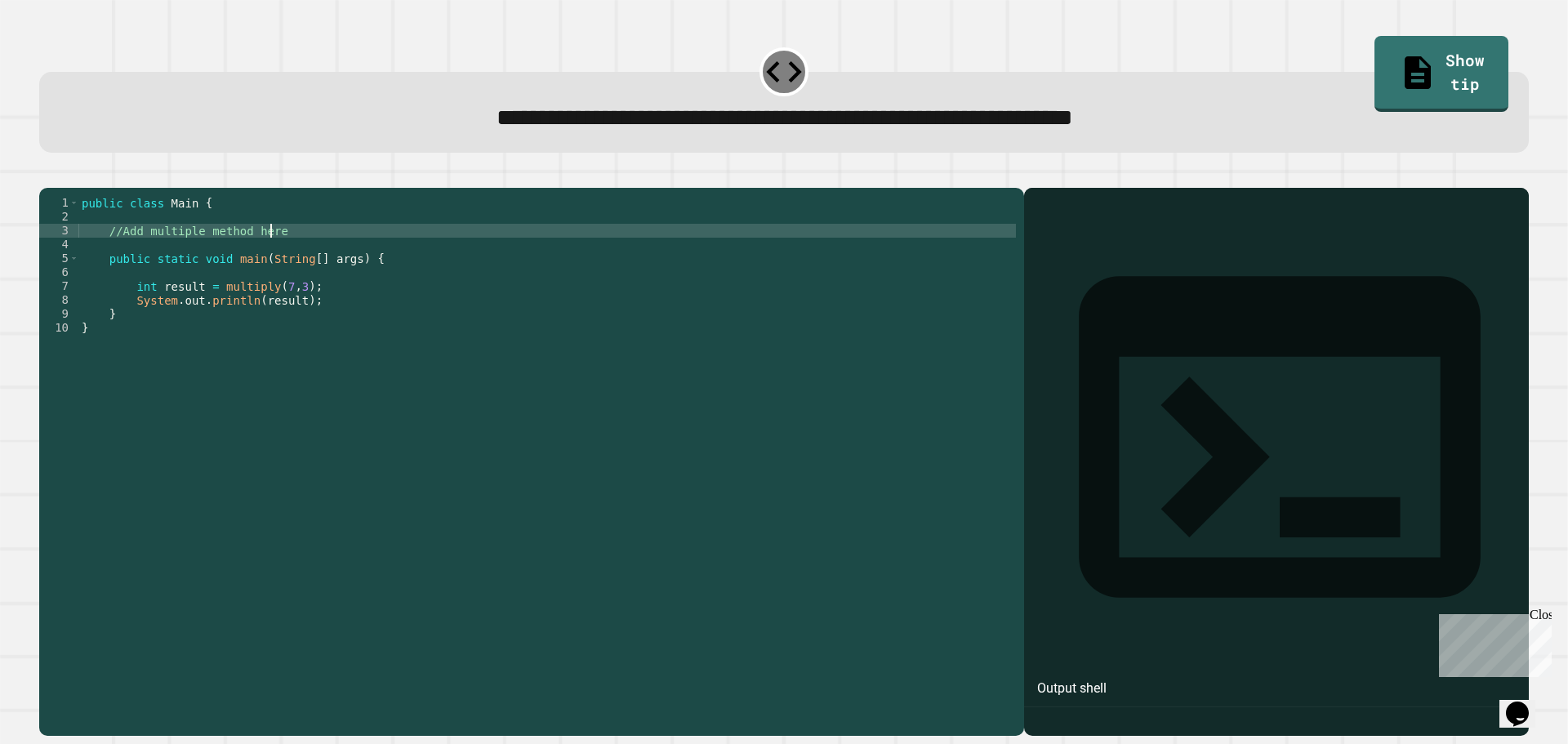
click at [275, 256] on div "public class Main { //Add multiple method here public static void main ( String…" at bounding box center [547, 446] width 938 height 500
type textarea "*"
click at [47, 175] on icon "button" at bounding box center [47, 175] width 0 height 0
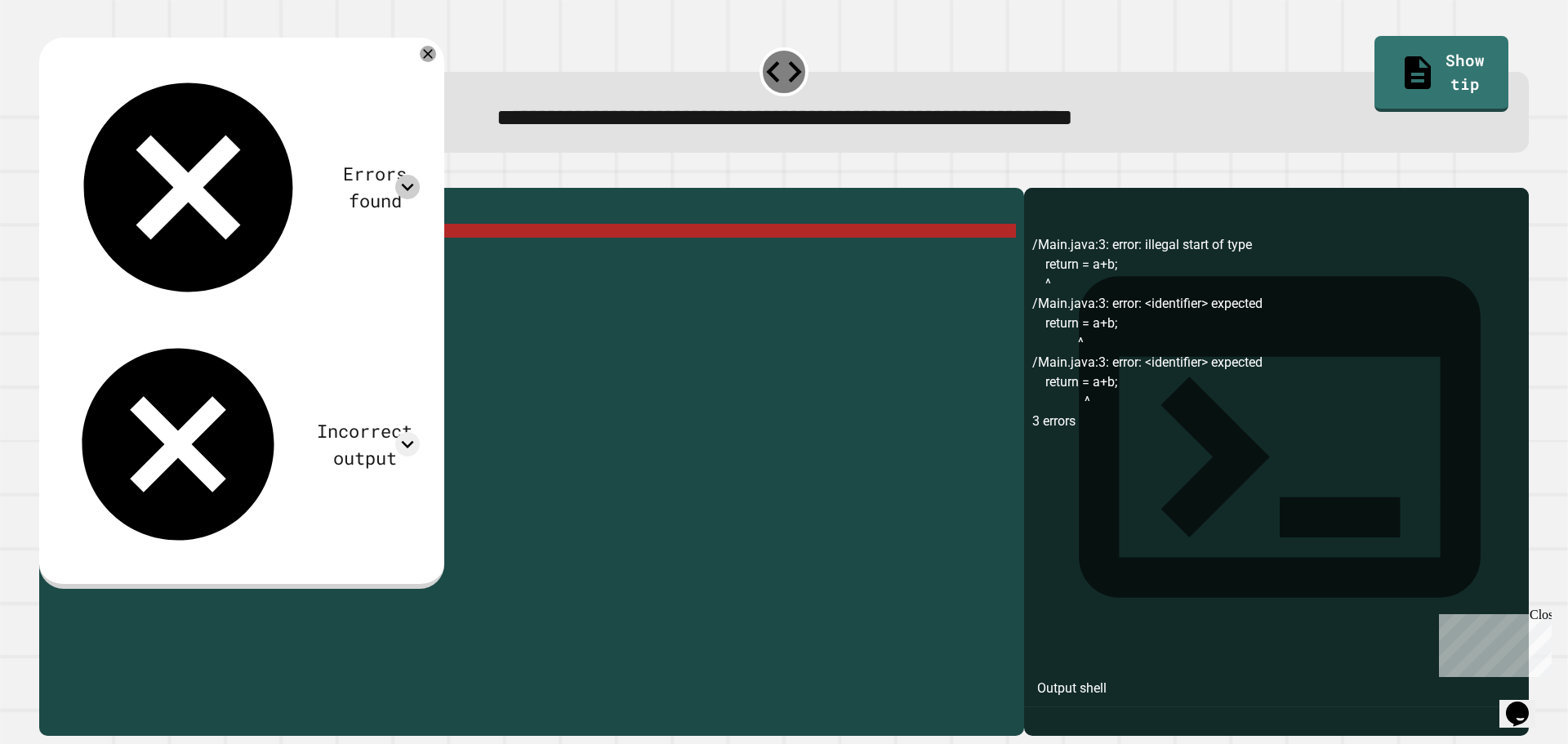
click at [420, 175] on icon at bounding box center [408, 187] width 25 height 25
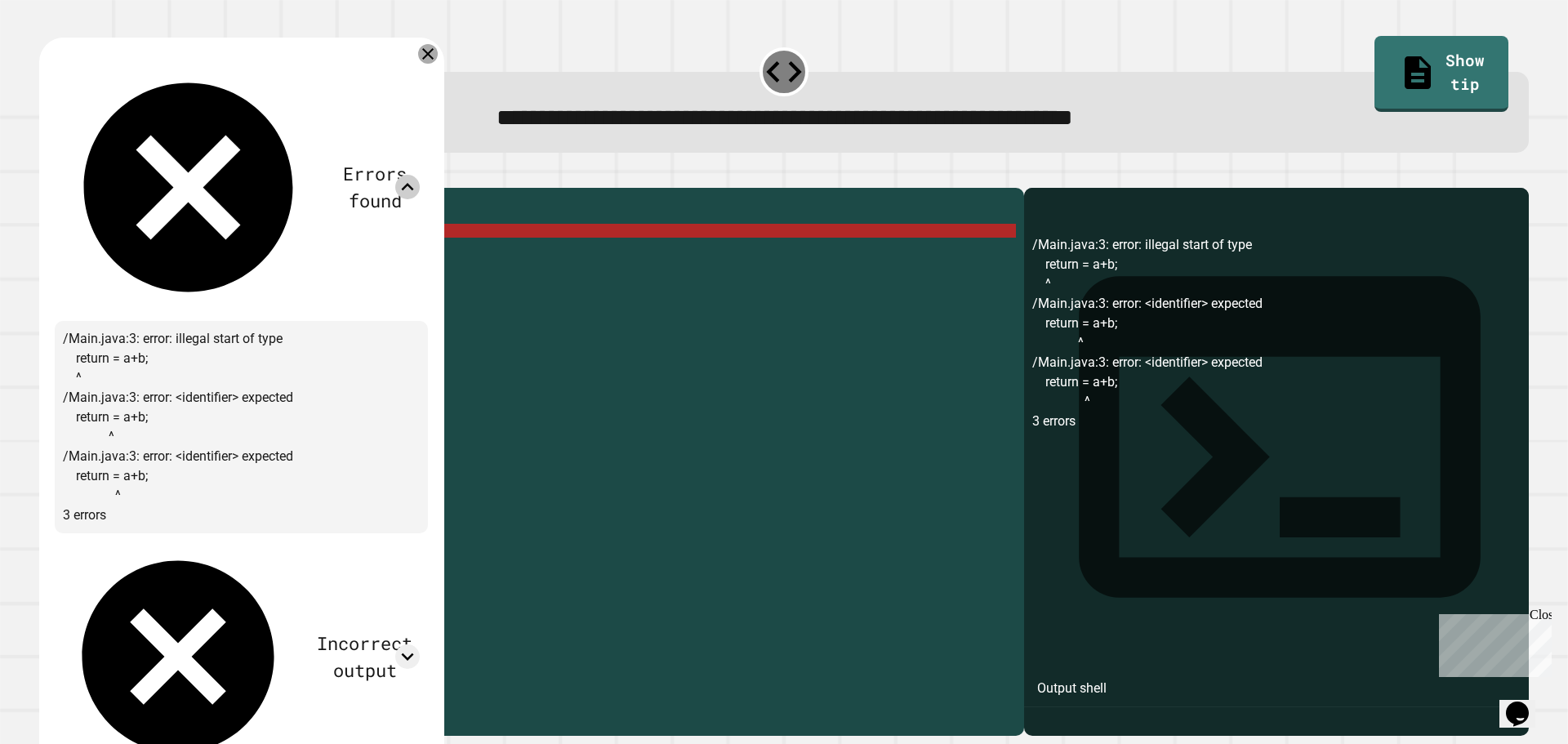
click at [433, 56] on icon at bounding box center [427, 53] width 12 height 12
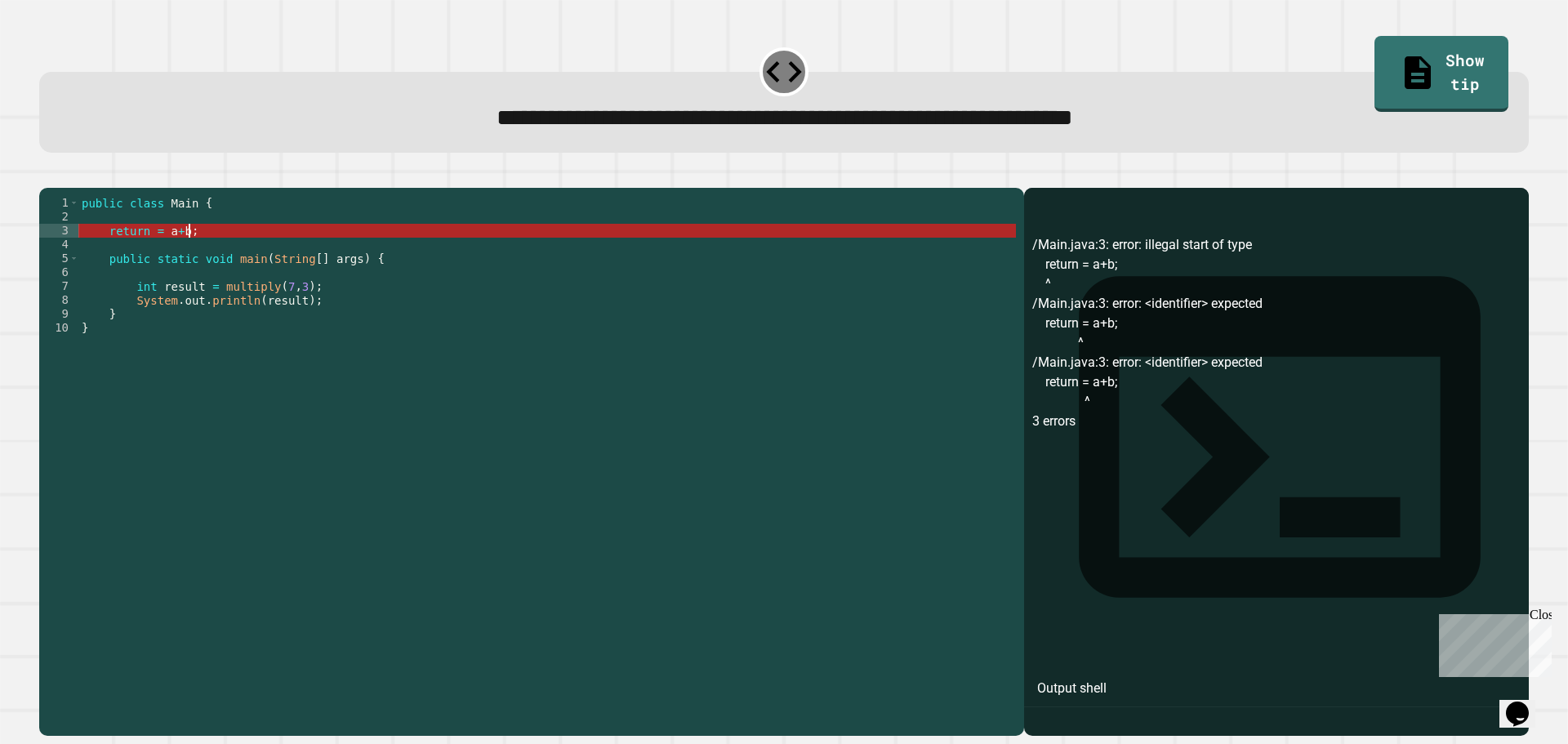
click at [213, 255] on div "public class Main { return = a + b ; public static void main ( String [ ] args …" at bounding box center [547, 446] width 938 height 500
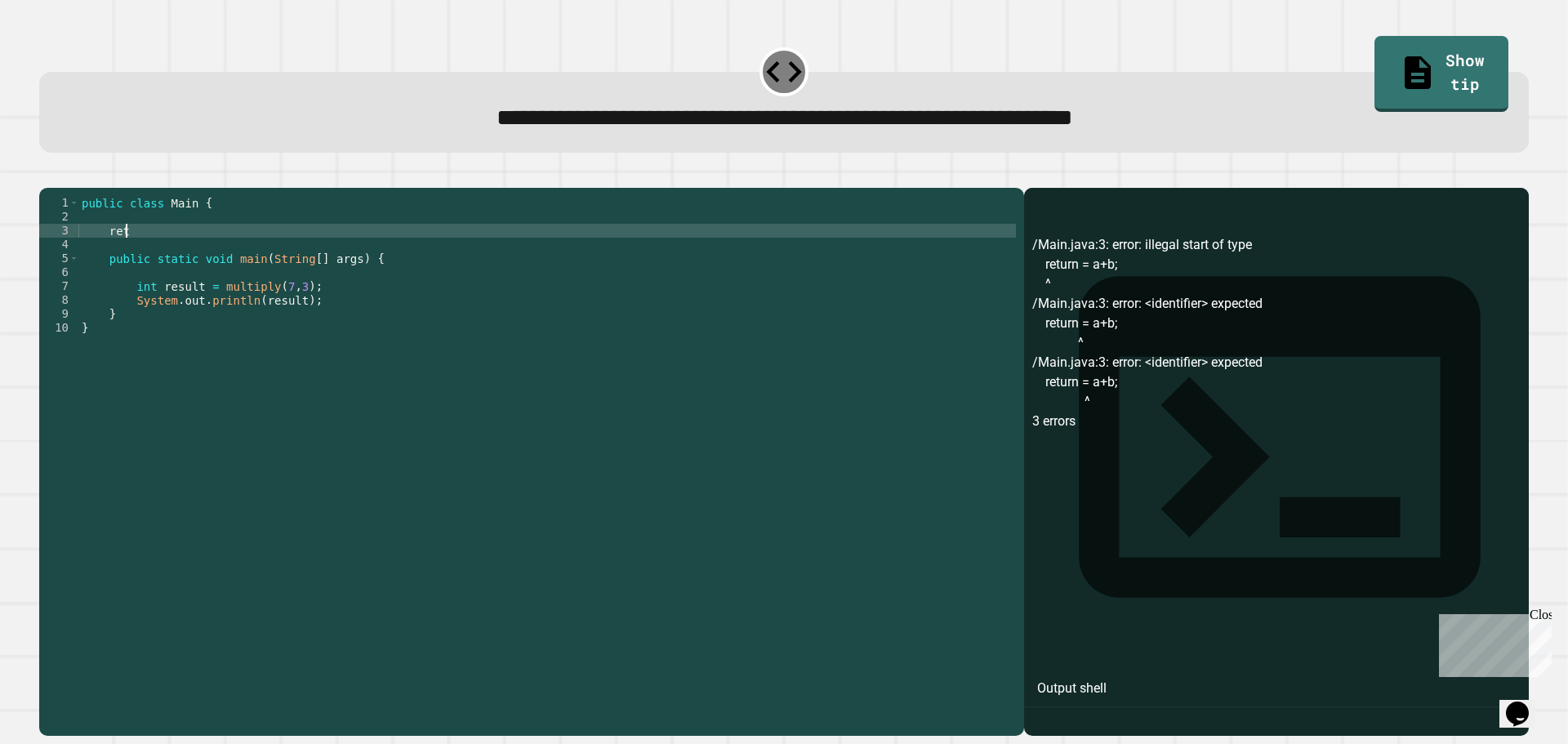
type textarea "*"
type textarea "**********"
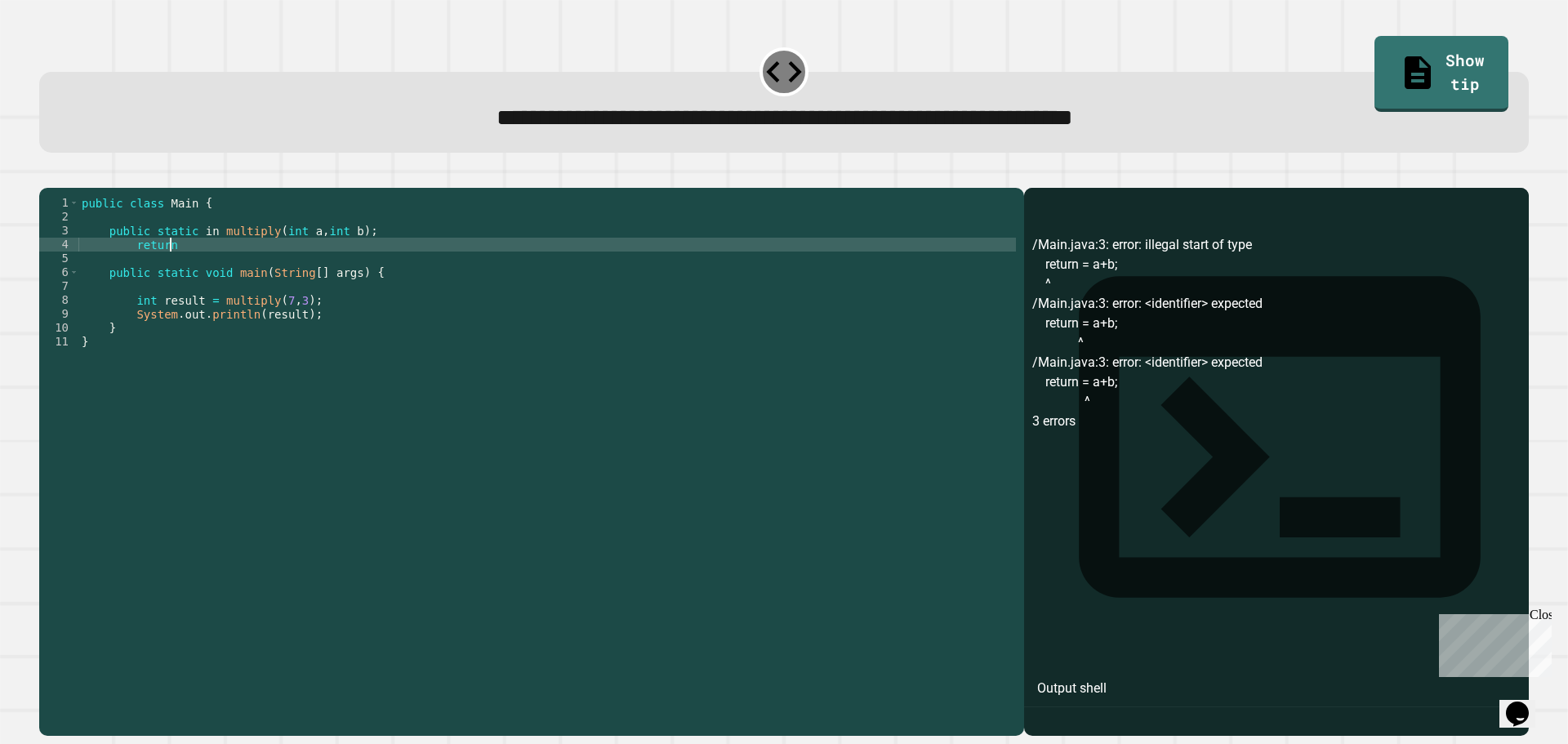
scroll to position [0, 5]
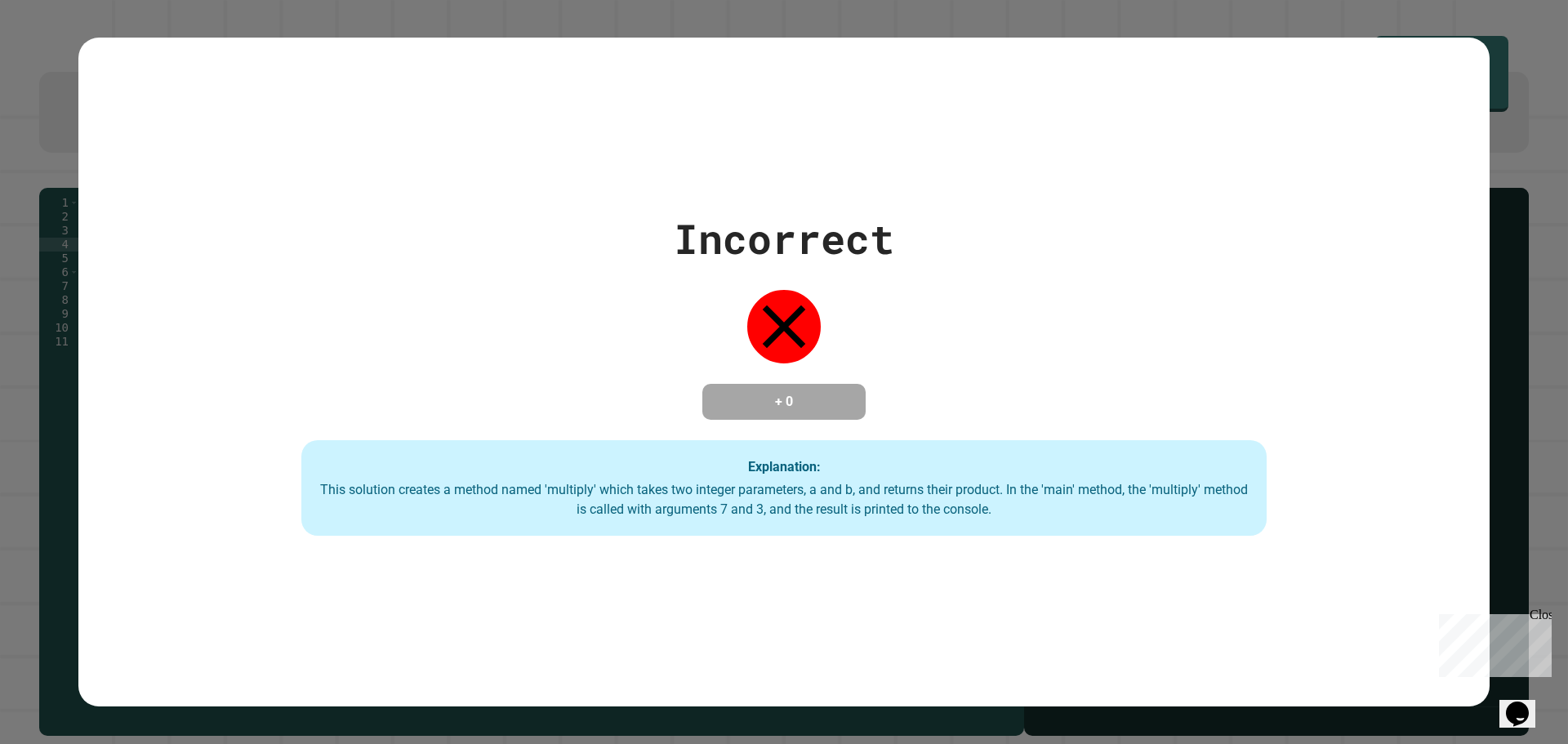
type textarea "******"
